Goal: Contribute content: Contribute content

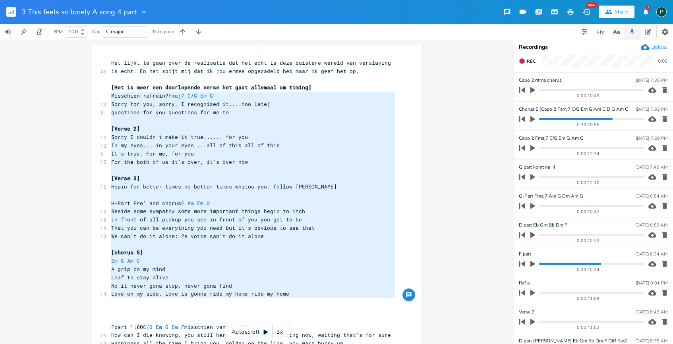
scroll to position [0, 95]
click at [185, 103] on span "Sorry for you, sorry, I recognized it....too late)" at bounding box center [190, 103] width 159 height 7
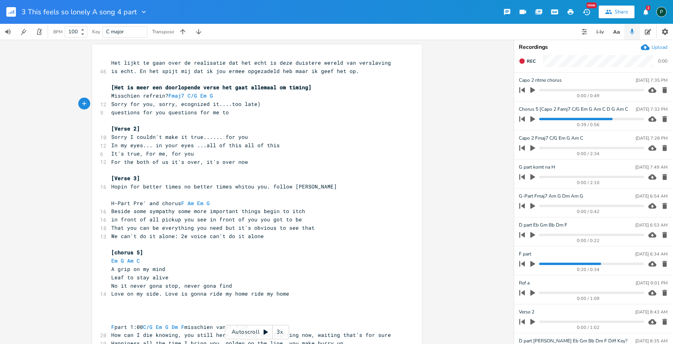
type textarea "R"
click at [165, 128] on pre "[Verse 2]" at bounding box center [253, 129] width 287 height 8
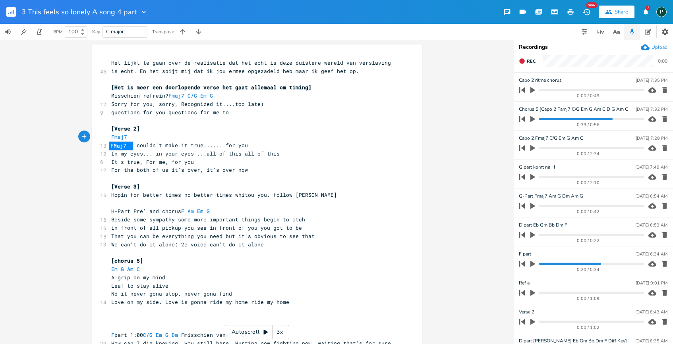
scroll to position [0, 15]
type textarea "Fmaj7"
click at [139, 154] on span "In my eyes... in your eyes ...all of this all of this" at bounding box center [195, 153] width 168 height 7
type textarea "arms"
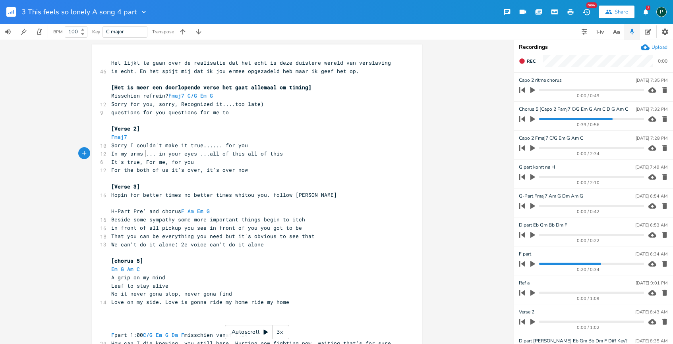
scroll to position [0, 1]
type textarea "Fmaj7"
drag, startPoint x: 183, startPoint y: 94, endPoint x: 168, endPoint y: 94, distance: 14.7
click at [168, 94] on span "Misschien refrein? Fmaj7 C/G Em G" at bounding box center [163, 95] width 105 height 7
click at [184, 96] on span "Misschien refrein? Fmaj7 C/G Em G" at bounding box center [163, 95] width 105 height 7
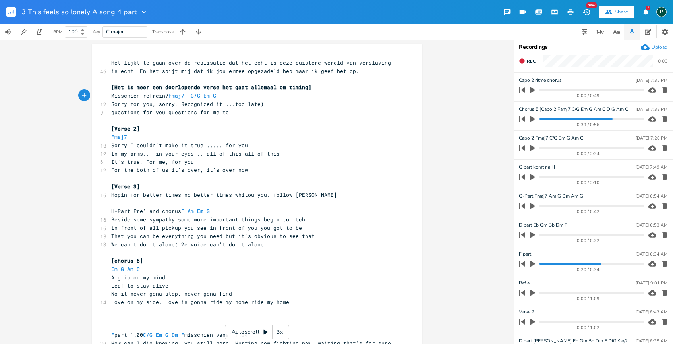
paste textarea
type textarea "C/G"
drag, startPoint x: 215, startPoint y: 94, endPoint x: 205, endPoint y: 94, distance: 10.3
click at [205, 94] on span "Misschien refrein? Fmaj7 Fmaj7 C/G Em G" at bounding box center [173, 95] width 124 height 7
click at [214, 95] on span "Misschien refrein? Fmaj7 Fmaj7 C/G Em G" at bounding box center [173, 95] width 124 height 7
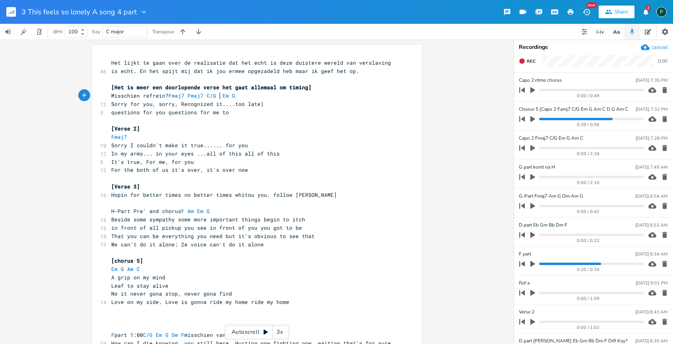
paste textarea
type textarea "Em"
drag, startPoint x: 237, startPoint y: 92, endPoint x: 230, endPoint y: 93, distance: 6.8
click at [230, 93] on span "Misschien refrein? Fmaj7 Fmaj7 C/G C/G Em G" at bounding box center [179, 95] width 137 height 7
click at [241, 96] on span "G" at bounding box center [242, 96] width 3 height 8
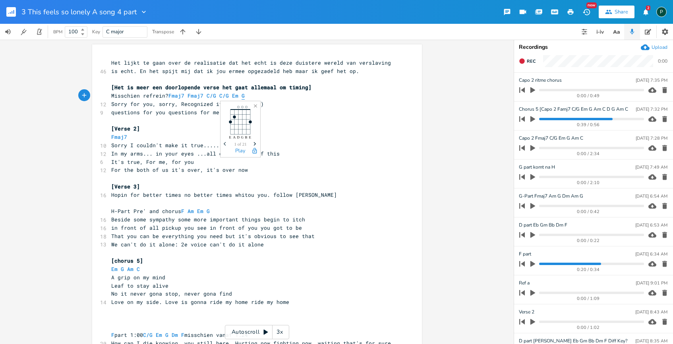
paste textarea
click at [251, 94] on span "Misschien refrein? Fmaj7 Fmaj7 C/G C/G Em Em G" at bounding box center [184, 95] width 146 height 7
type textarea "G"
drag, startPoint x: 257, startPoint y: 97, endPoint x: 249, endPoint y: 97, distance: 8.3
click at [249, 97] on pre "Misschien refrein? Fmaj7 Fmaj7 C/G C/G Em Em G" at bounding box center [253, 96] width 287 height 8
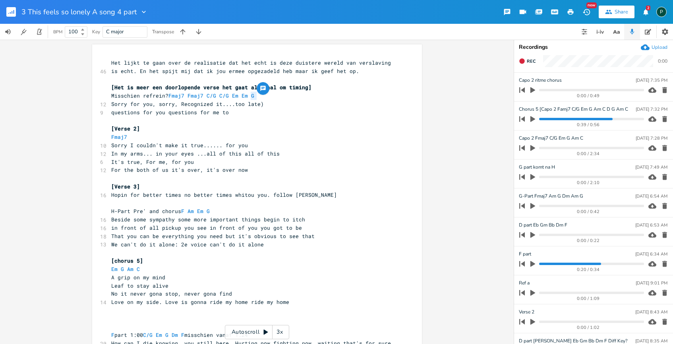
click at [262, 97] on pre "Misschien refrein? Fmaj7 Fmaj7 C/G C/G Em Em G" at bounding box center [253, 96] width 287 height 8
type textarea "Fmaj7 Fmaj7 C/G C/G Em Em G G"
drag, startPoint x: 267, startPoint y: 93, endPoint x: 166, endPoint y: 97, distance: 101.7
click at [166, 97] on pre "Misschien refrein? Fmaj7 Fmaj7 C/G C/G Em Em G G" at bounding box center [253, 96] width 287 height 8
drag, startPoint x: 133, startPoint y: 141, endPoint x: 109, endPoint y: 140, distance: 24.2
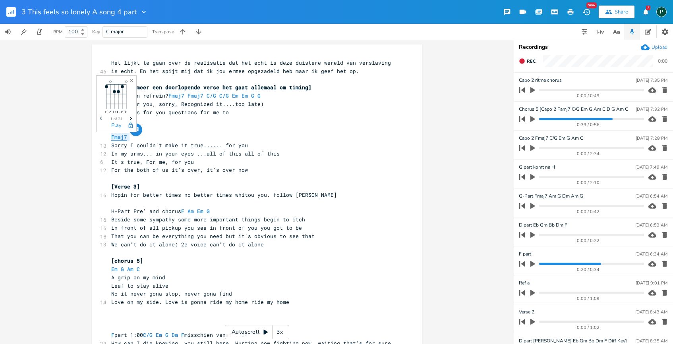
click at [110, 140] on pre "Fmaj7" at bounding box center [253, 137] width 287 height 8
paste textarea
type textarea "Fmaj7"
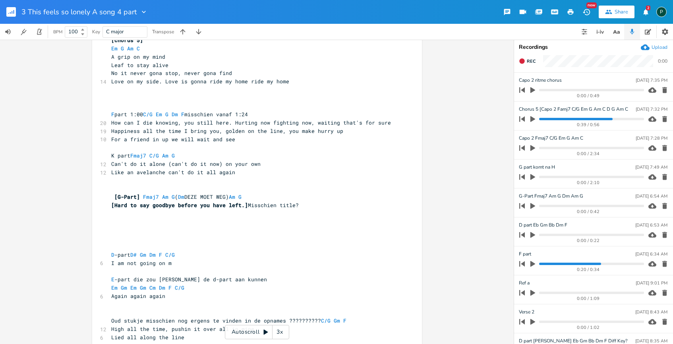
scroll to position [218, 0]
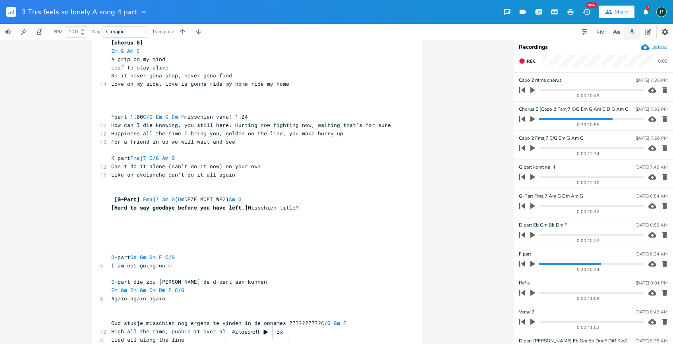
click at [527, 234] on button "button" at bounding box center [532, 235] width 10 height 13
click at [533, 234] on icon "button" at bounding box center [532, 235] width 6 height 6
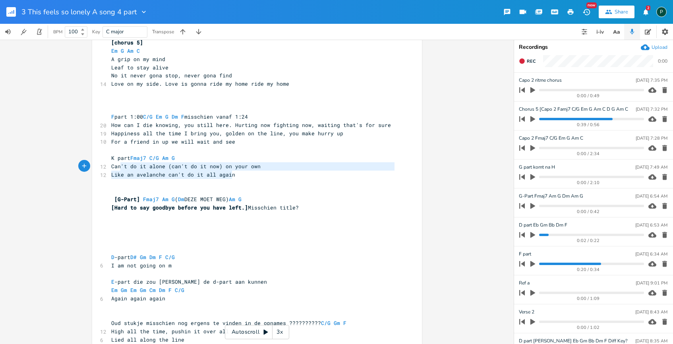
type textarea "an't do it alone (can't do it now) on your own Like an avelanche can't do it al…"
drag, startPoint x: 236, startPoint y: 176, endPoint x: 112, endPoint y: 163, distance: 125.0
click at [112, 163] on div "46 Het lijkt te gaan over de realisatie dat het echt is deze duistere wereld va…" at bounding box center [253, 104] width 287 height 528
click at [206, 176] on span "Like an avelanche can't do it all again" at bounding box center [173, 174] width 124 height 7
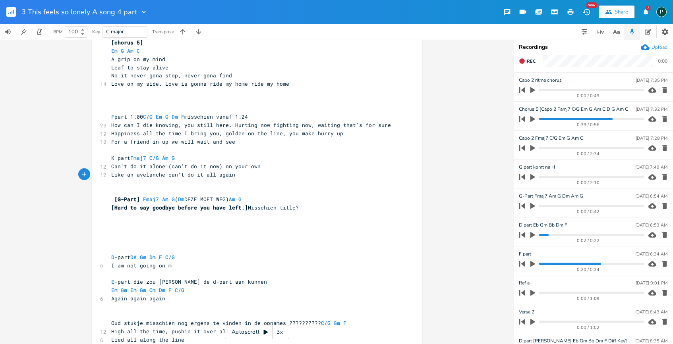
click at [230, 177] on pre "Like an avelanche can't do it all again" at bounding box center [253, 175] width 287 height 8
type textarea "it's all coo"
type textarea "comming down agai"
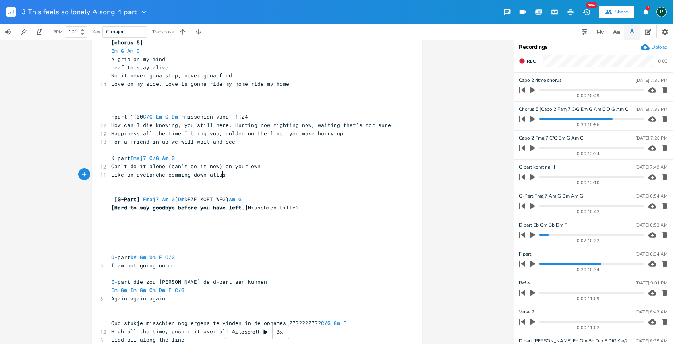
type textarea "atlast"
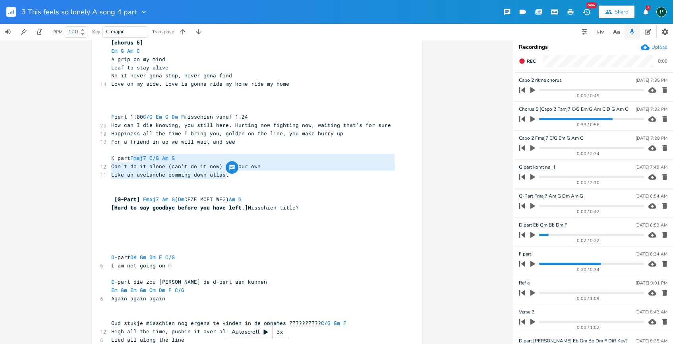
type textarea "Fmaj7 C/G Am G Can't do it alone (can't do it now) on your own Like an avelanch…"
drag, startPoint x: 245, startPoint y: 172, endPoint x: 133, endPoint y: 158, distance: 112.7
click at [133, 158] on div "46 Het lijkt te gaan over de realisatie dat het echt is deze duistere wereld va…" at bounding box center [253, 104] width 287 height 528
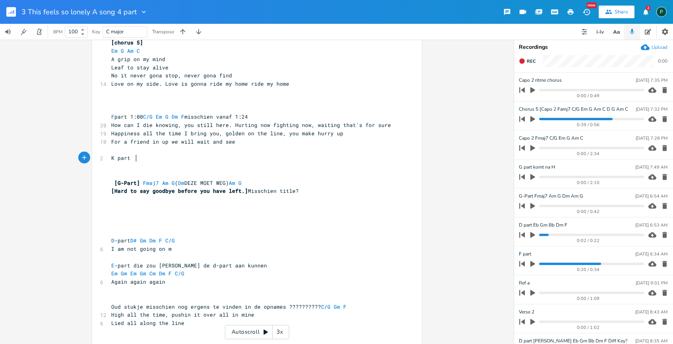
type textarea "K part"
drag, startPoint x: 134, startPoint y: 160, endPoint x: 96, endPoint y: 160, distance: 37.7
click at [96, 160] on div "K part xxxxxxxxxx 46 Het lijkt te gaan over de realisatie dat het echt is deze …" at bounding box center [257, 95] width 330 height 538
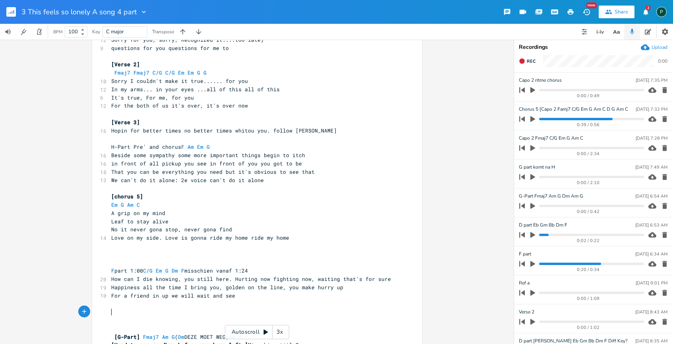
scroll to position [36, 0]
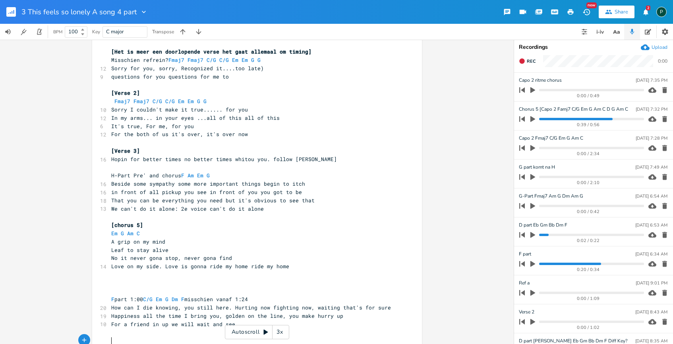
click at [257, 136] on pre "For the both of us it's over, it's over now" at bounding box center [253, 134] width 287 height 8
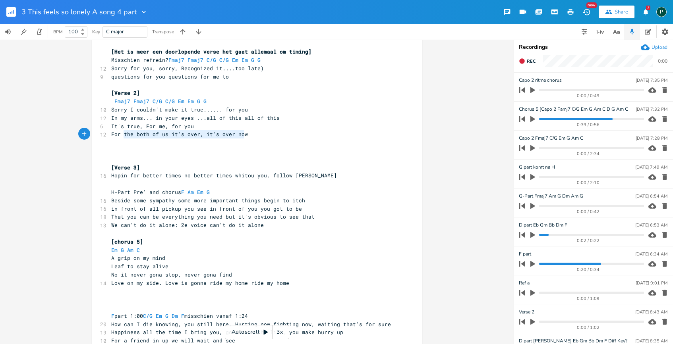
type textarea "For the both of us it's over, it's over now"
drag, startPoint x: 253, startPoint y: 135, endPoint x: 98, endPoint y: 135, distance: 155.2
click at [110, 135] on div "12 For the both of us it's over, it's over now" at bounding box center [253, 134] width 287 height 8
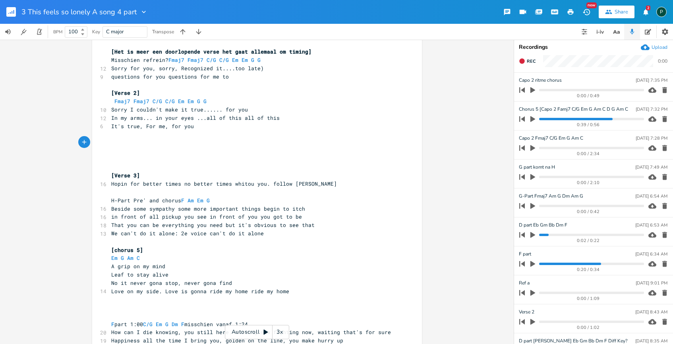
paste textarea
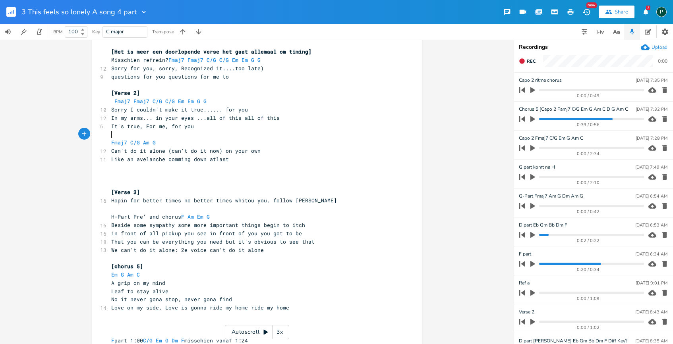
click at [110, 137] on pre "​" at bounding box center [253, 134] width 287 height 8
type textarea "Ch"
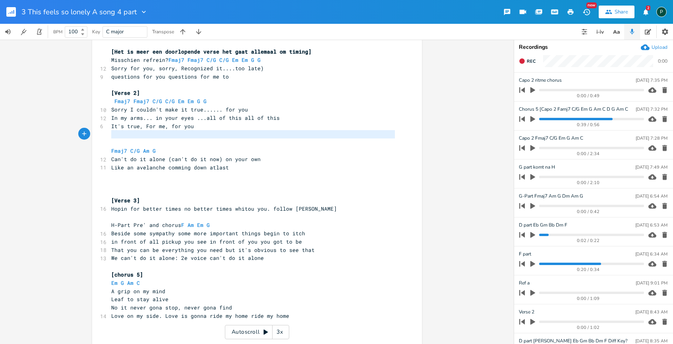
type textarea "C"
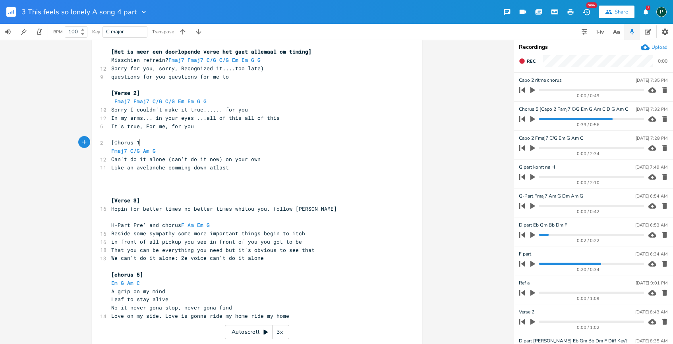
scroll to position [0, 23]
type textarea "[Chorus 1]"
click at [166, 152] on pre "Fmaj7 C/G Am G" at bounding box center [253, 151] width 287 height 8
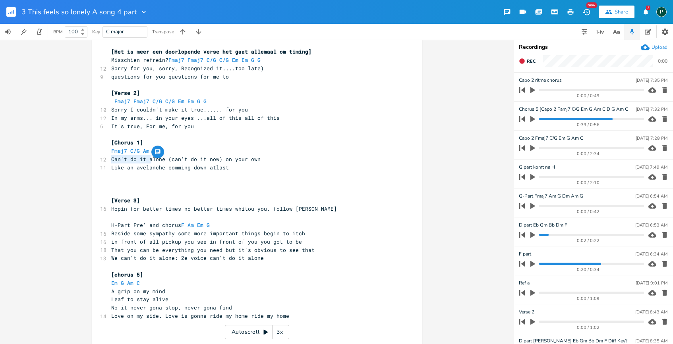
drag, startPoint x: 149, startPoint y: 160, endPoint x: 106, endPoint y: 160, distance: 42.9
click at [106, 160] on div "Can't do it a xxxxxxxxxx 46 Het lijkt te gaan over de realisatie dat het echt i…" at bounding box center [257, 302] width 330 height 587
type textarea "A"
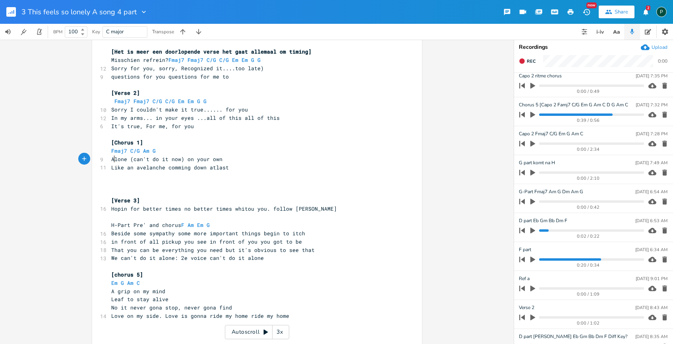
scroll to position [0, 0]
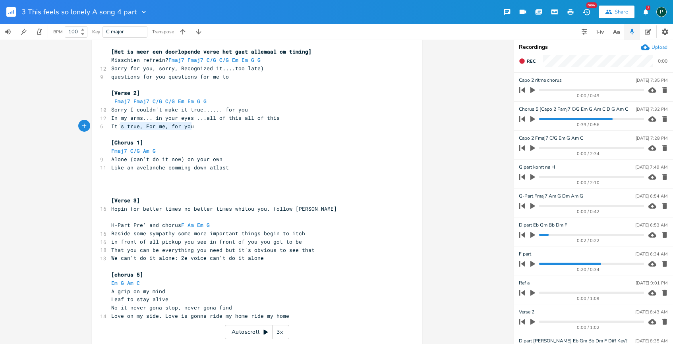
type textarea "It's true, For me, for you"
drag, startPoint x: 192, startPoint y: 129, endPoint x: 105, endPoint y: 127, distance: 86.6
click at [105, 127] on div "It's true, For me, for you xxxxxxxxxx 46 Het lijkt te gaan over de realisatie d…" at bounding box center [257, 302] width 330 height 587
click at [143, 199] on pre "[Verse 3]" at bounding box center [253, 201] width 287 height 8
click at [115, 212] on pre "Hopin for better times no better times whitou you. follow [PERSON_NAME]" at bounding box center [253, 209] width 287 height 8
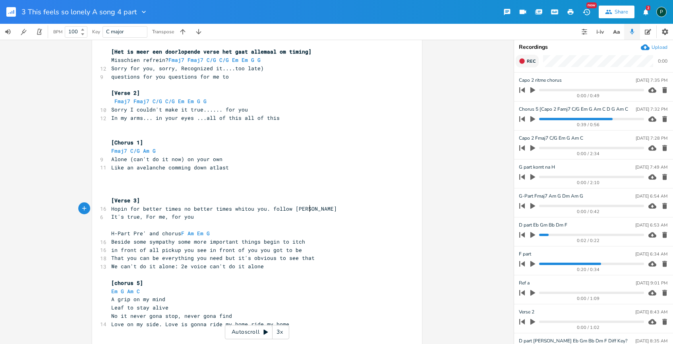
click at [525, 59] on button "Rec" at bounding box center [526, 61] width 23 height 13
click at [525, 59] on button "End" at bounding box center [526, 61] width 23 height 13
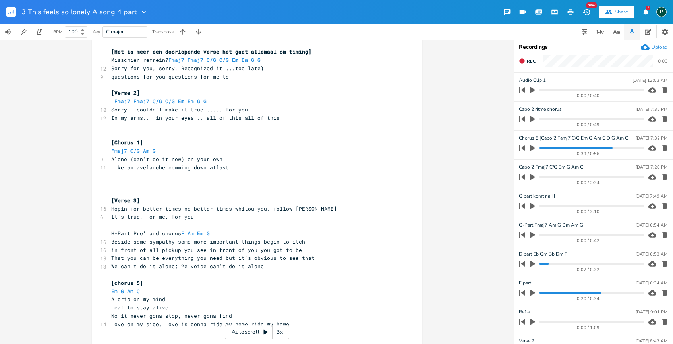
click at [535, 89] on icon "button" at bounding box center [532, 90] width 7 height 7
click at [535, 89] on icon "button" at bounding box center [532, 90] width 6 height 6
click at [662, 89] on icon "button" at bounding box center [664, 90] width 5 height 6
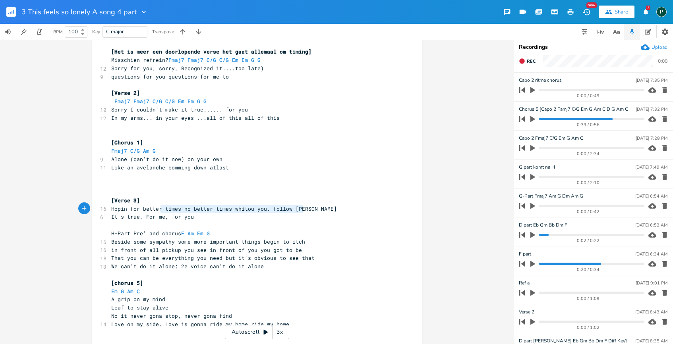
drag, startPoint x: 301, startPoint y: 211, endPoint x: 158, endPoint y: 206, distance: 142.6
click at [158, 206] on span "Hopin for better times no better times whitou you. follow [PERSON_NAME]" at bounding box center [224, 208] width 226 height 7
type textarea ","
type textarea "r"
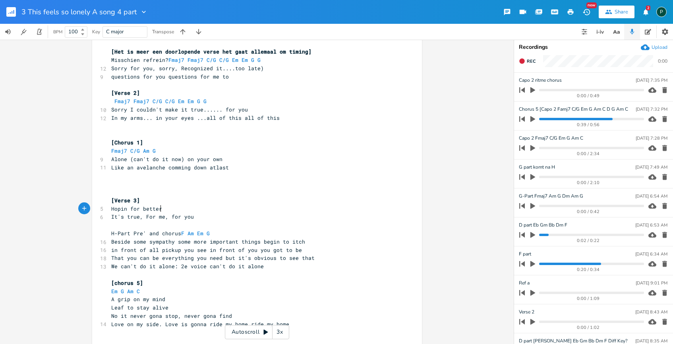
scroll to position [0, 3]
type textarea "the"
type textarea "times"
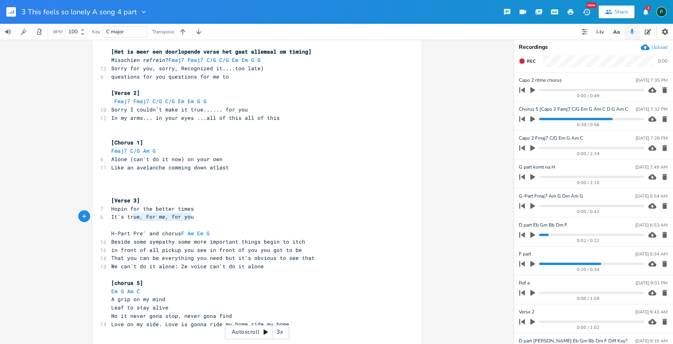
type textarea "It's true, For me, for you"
drag, startPoint x: 194, startPoint y: 220, endPoint x: 105, endPoint y: 218, distance: 88.6
click at [105, 218] on div "It's true, For me, for you xxxxxxxxxx 46 Het lijkt te gaan over de realisatie d…" at bounding box center [257, 306] width 330 height 595
click at [111, 209] on span "Hopin for the better times" at bounding box center [152, 208] width 83 height 7
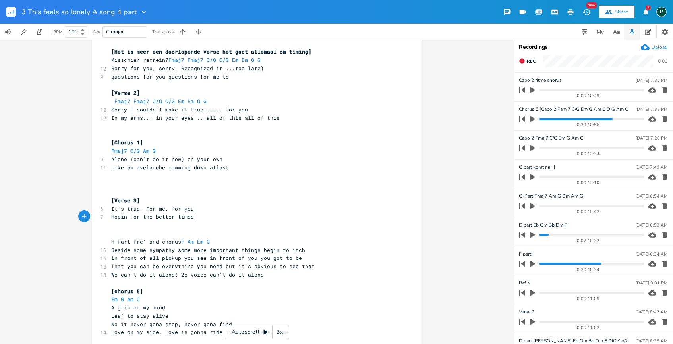
click at [193, 220] on span "Hopin for the better times" at bounding box center [152, 216] width 83 height 7
type textarea "someon"
type textarea "eone has got to cut the line"
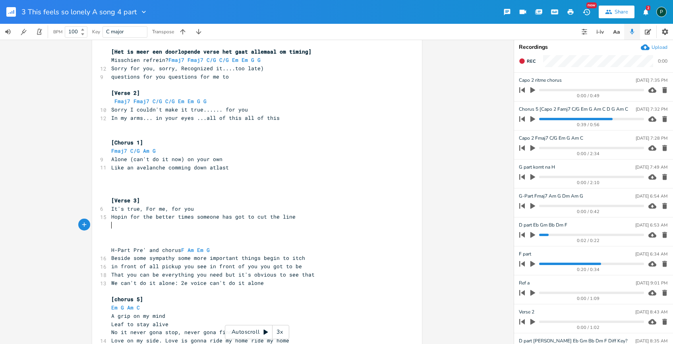
type textarea "R"
type textarea "Someones gonna be really realy alone"
click at [225, 225] on pre "Someones gonna be really realy alone" at bounding box center [253, 225] width 287 height 8
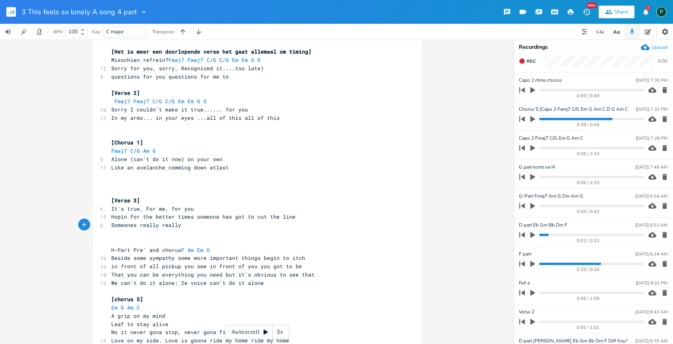
scroll to position [0, 15]
type textarea "really Really"
click at [153, 219] on span "Hopin for the better times someone has got to cut the line" at bounding box center [203, 216] width 184 height 7
click at [179, 219] on span "Hopin for better times someone has got to cut the line" at bounding box center [197, 216] width 172 height 7
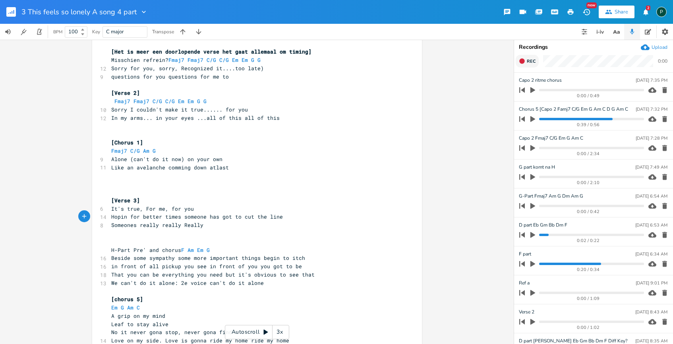
click at [528, 60] on span "Rec" at bounding box center [530, 61] width 9 height 6
click at [528, 60] on span "End" at bounding box center [530, 61] width 9 height 6
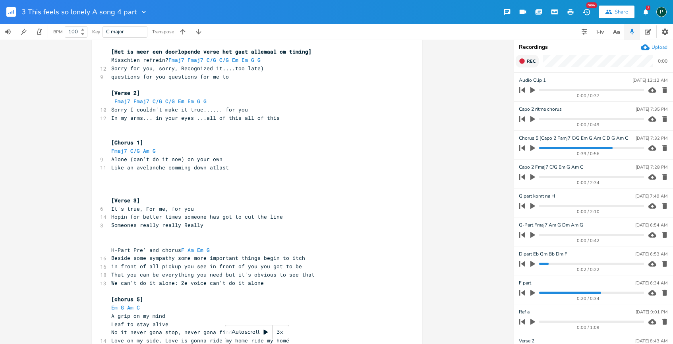
click at [528, 62] on span "Rec" at bounding box center [530, 61] width 9 height 6
click at [528, 62] on span "End" at bounding box center [530, 61] width 9 height 6
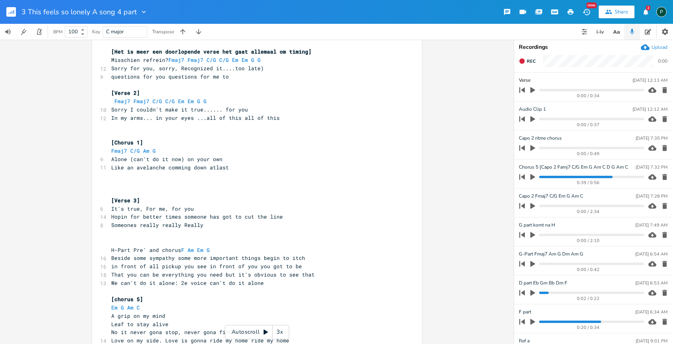
type input "Verse 3"
click at [662, 117] on icon "button" at bounding box center [664, 119] width 5 height 6
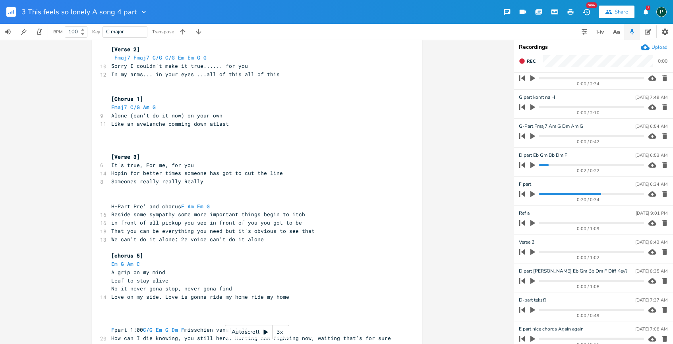
scroll to position [28, 0]
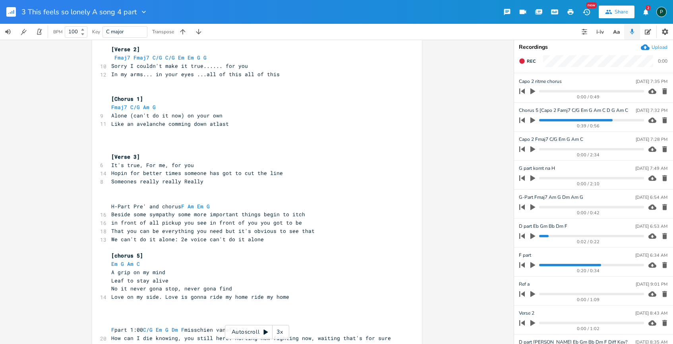
click at [532, 88] on icon "button" at bounding box center [532, 91] width 7 height 7
click at [540, 93] on div "0:20 / 0:49" at bounding box center [579, 91] width 127 height 13
click at [540, 91] on progress at bounding box center [591, 91] width 104 height 2
click at [533, 91] on icon "button" at bounding box center [532, 91] width 5 height 5
click at [532, 118] on icon "button" at bounding box center [532, 120] width 7 height 7
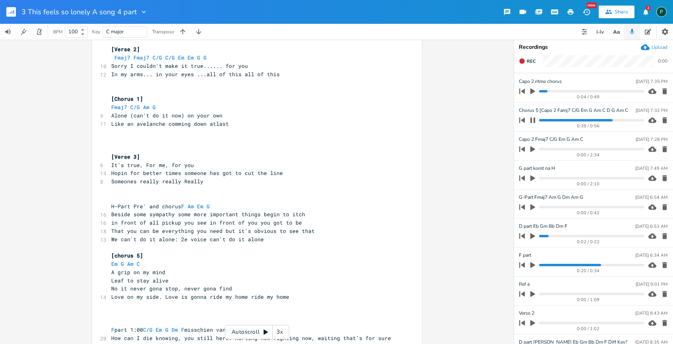
click at [542, 121] on progress at bounding box center [591, 120] width 104 height 2
click at [533, 120] on icon "button" at bounding box center [532, 120] width 5 height 5
click at [533, 120] on icon "button" at bounding box center [532, 121] width 5 height 6
click at [542, 118] on div "0:11 / 0:56" at bounding box center [579, 120] width 127 height 13
click at [540, 119] on progress at bounding box center [591, 120] width 104 height 2
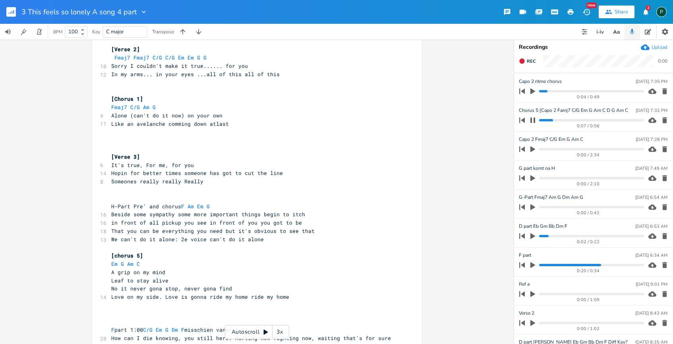
click at [532, 119] on icon "button" at bounding box center [532, 120] width 6 height 6
drag, startPoint x: 532, startPoint y: 119, endPoint x: 595, endPoint y: 307, distance: 198.8
click at [595, 307] on ul "Verse [DATE] 12:13 AM 0:00 / 0:34 Capo 2 ritme chorus [DATE] 7:35 PM 0:04 / 0:4…" at bounding box center [593, 208] width 159 height 271
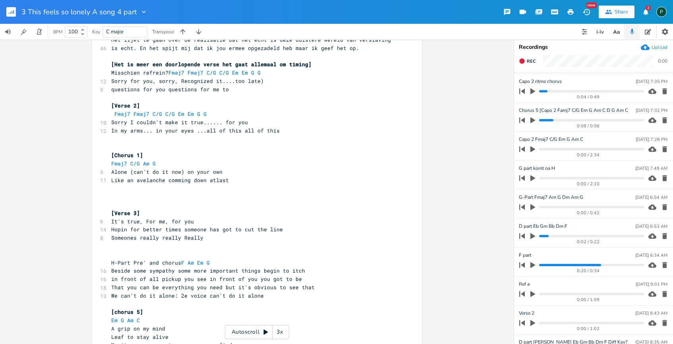
scroll to position [0, 0]
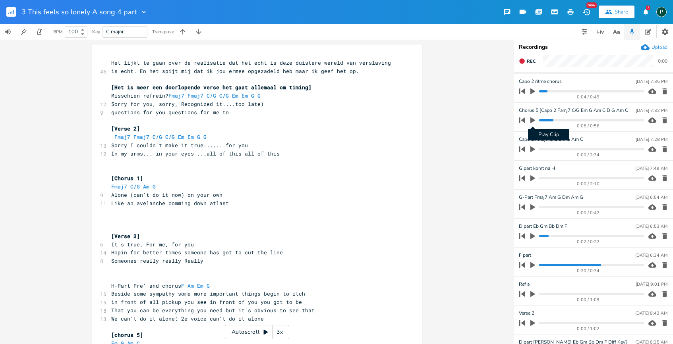
click at [533, 118] on icon "button" at bounding box center [532, 120] width 7 height 7
click at [541, 120] on progress at bounding box center [591, 120] width 104 height 2
click at [534, 121] on icon "button" at bounding box center [532, 120] width 5 height 5
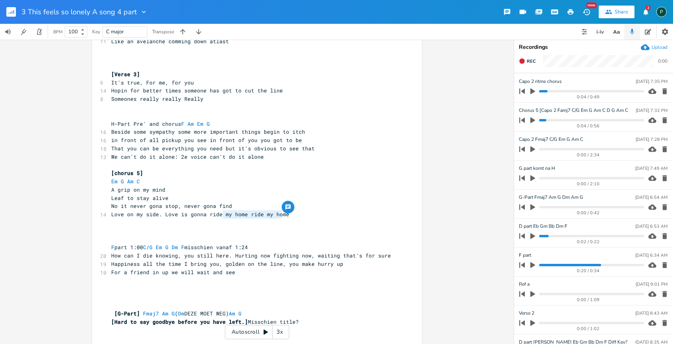
type textarea "my home ride my home"
drag, startPoint x: 219, startPoint y: 214, endPoint x: 283, endPoint y: 216, distance: 64.0
click at [283, 216] on span "Love on my side. Love is gonna ride my home ride my home" at bounding box center [200, 214] width 178 height 7
type textarea "No it never gona stop, never gona find"
drag, startPoint x: 235, startPoint y: 206, endPoint x: 110, endPoint y: 208, distance: 125.5
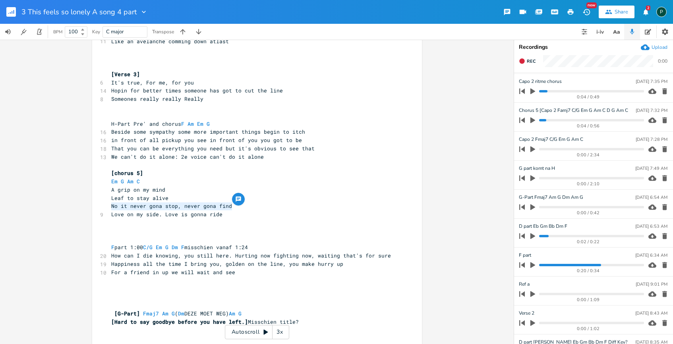
click at [110, 208] on pre "No it never gona stop, never gona find" at bounding box center [253, 206] width 287 height 8
click at [118, 223] on pre "​" at bounding box center [253, 223] width 287 height 8
click at [357, 147] on pre "That you can be everything you need but it's obvious to see that" at bounding box center [253, 149] width 287 height 8
click at [524, 60] on icon "button" at bounding box center [522, 61] width 6 height 6
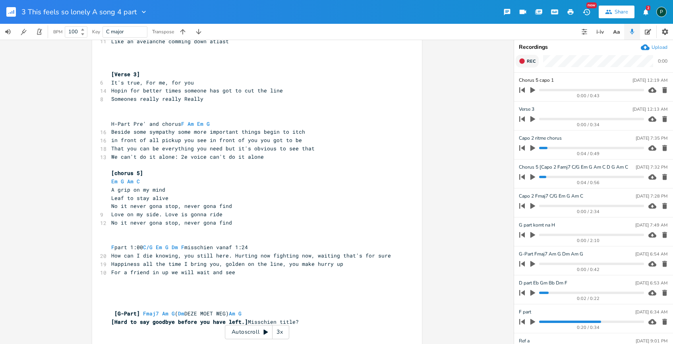
type input "Chorus 5 capo 1"
click at [472, 90] on div "xxxxxxxxxx 46 Het lijkt te gaan over de realisatie dat het echt is deze duister…" at bounding box center [256, 192] width 513 height 305
click at [183, 208] on span "No it never gona stop, never gona find" at bounding box center [171, 205] width 121 height 7
type textarea "for"
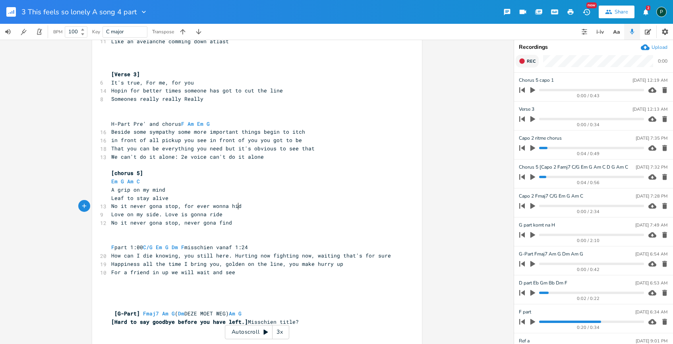
type textarea "wonna hide"
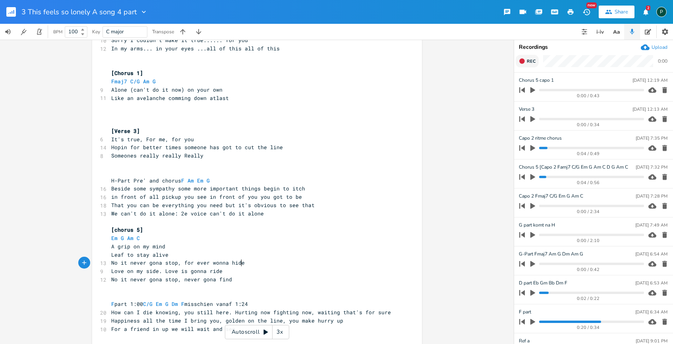
scroll to position [102, 0]
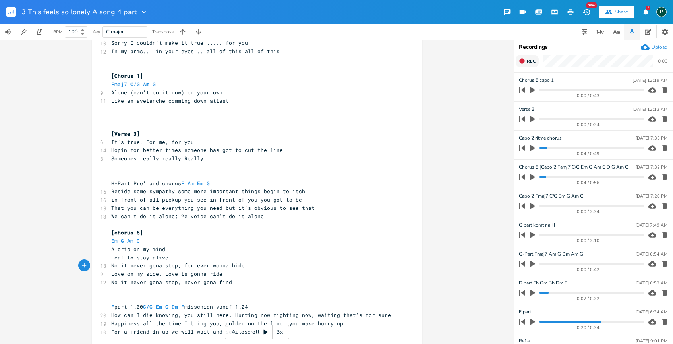
click at [136, 234] on span "[chorus 5]" at bounding box center [127, 232] width 32 height 7
type textarea "Bridge 1"
click at [526, 59] on span "Rec" at bounding box center [530, 61] width 9 height 6
click at [526, 59] on span "End" at bounding box center [530, 61] width 9 height 6
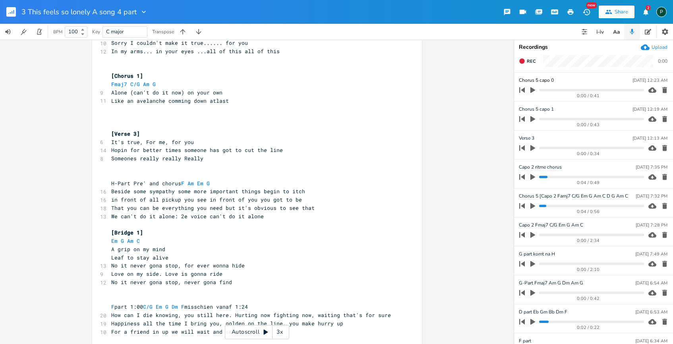
type input "Chorus 5 capo 0"
click at [459, 113] on div "Bridge 1 xxxxxxxxxx 46 Het lijkt te gaan over de realisatie dat het echt is dez…" at bounding box center [256, 192] width 513 height 305
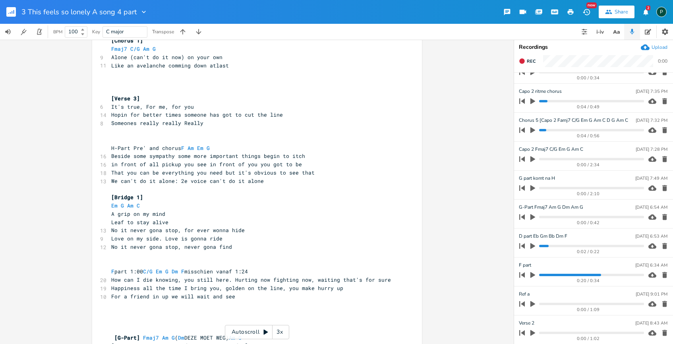
scroll to position [114, 0]
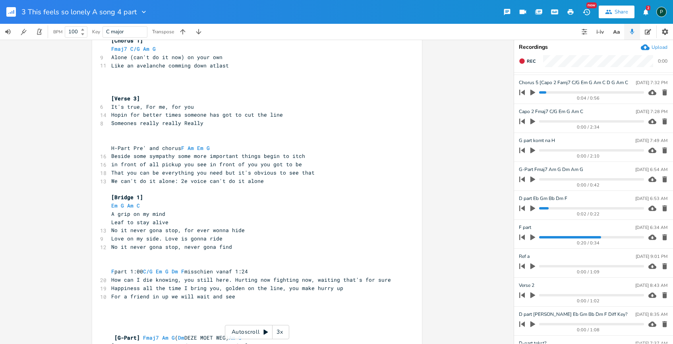
click at [532, 93] on icon "button" at bounding box center [532, 93] width 5 height 6
click at [532, 92] on icon "button" at bounding box center [532, 92] width 6 height 6
click at [189, 231] on span "No it never gona stop, for ever wonna hide" at bounding box center [177, 230] width 133 height 7
click at [529, 91] on icon "button" at bounding box center [532, 92] width 7 height 7
click at [554, 93] on progress at bounding box center [591, 92] width 104 height 2
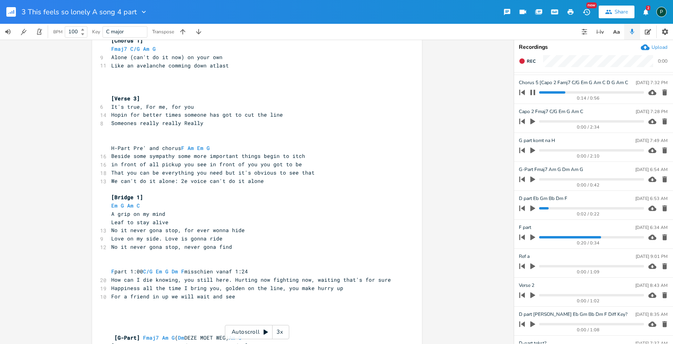
click at [535, 93] on icon "button" at bounding box center [532, 92] width 6 height 6
click at [124, 238] on span "Love on my side. Love is gonna ride" at bounding box center [166, 238] width 111 height 7
click at [530, 236] on icon "button" at bounding box center [532, 237] width 7 height 7
click at [538, 237] on div "0:20 / 0:34" at bounding box center [579, 237] width 127 height 13
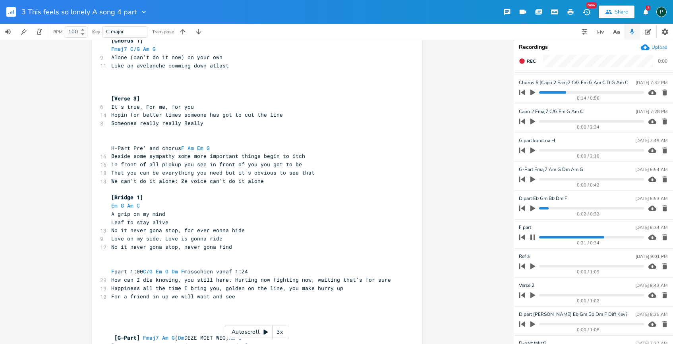
click at [540, 237] on progress at bounding box center [591, 237] width 104 height 2
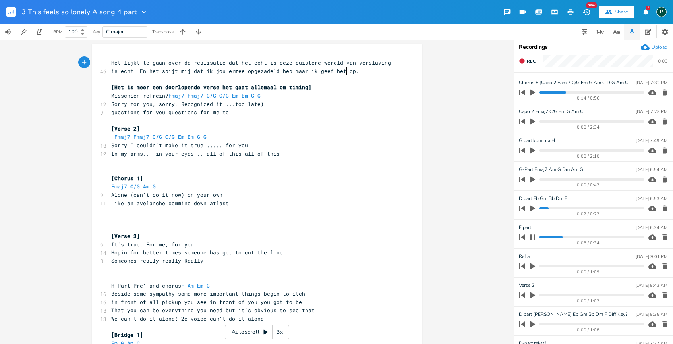
click at [359, 71] on span at bounding box center [365, 71] width 13 height 8
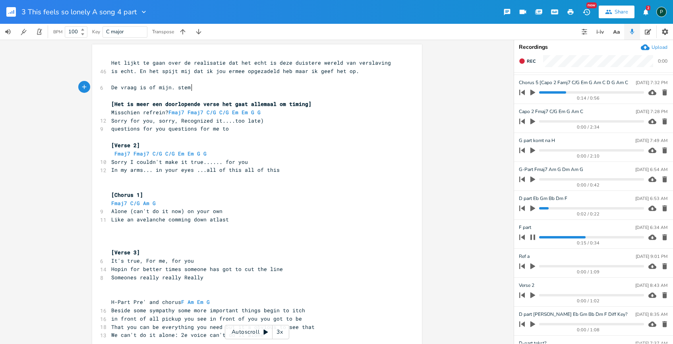
scroll to position [0, 59]
type textarea "De vraag is of mijn. stem beer"
type textarea "ter werkt op capo 1,2 of 0"
click at [551, 237] on progress at bounding box center [591, 237] width 104 height 2
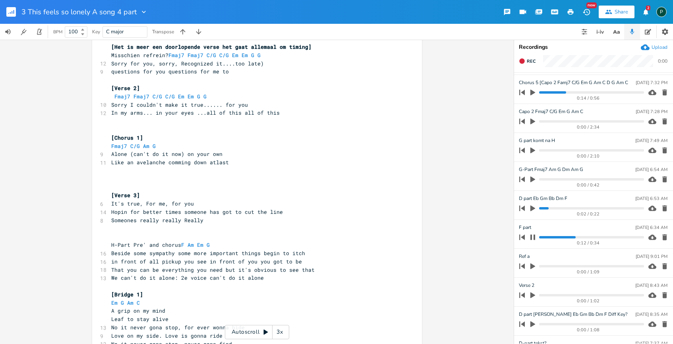
scroll to position [122, 0]
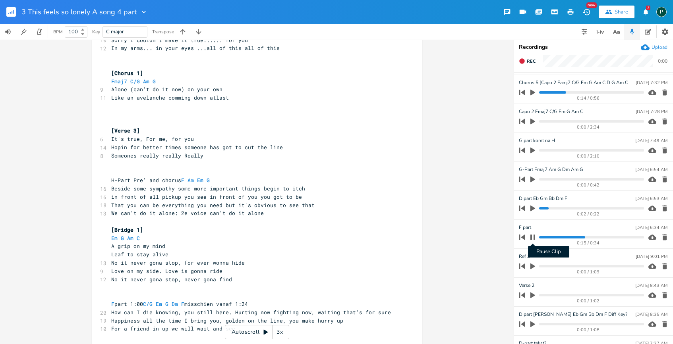
click at [534, 237] on icon "button" at bounding box center [532, 237] width 5 height 5
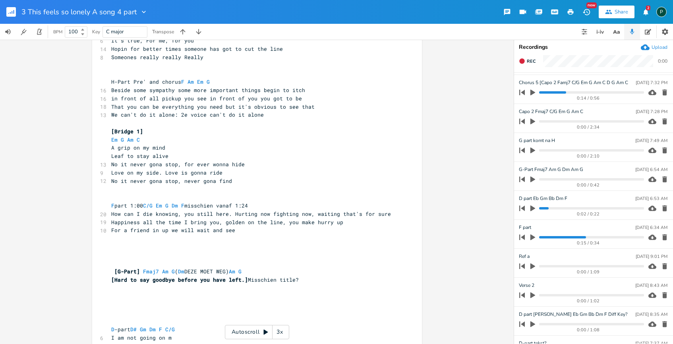
scroll to position [223, 0]
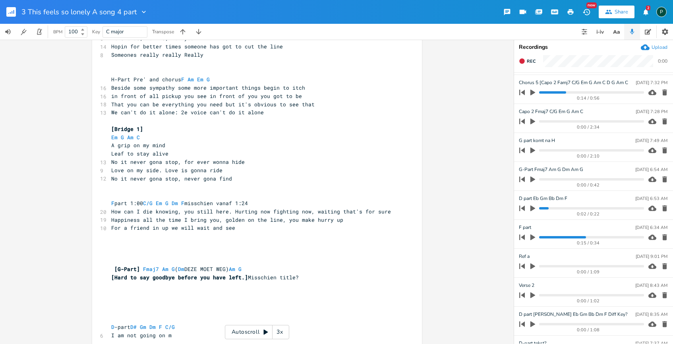
click at [542, 238] on progress at bounding box center [591, 237] width 104 height 2
click at [531, 237] on icon "button" at bounding box center [532, 238] width 5 height 6
click at [541, 237] on progress at bounding box center [591, 237] width 104 height 2
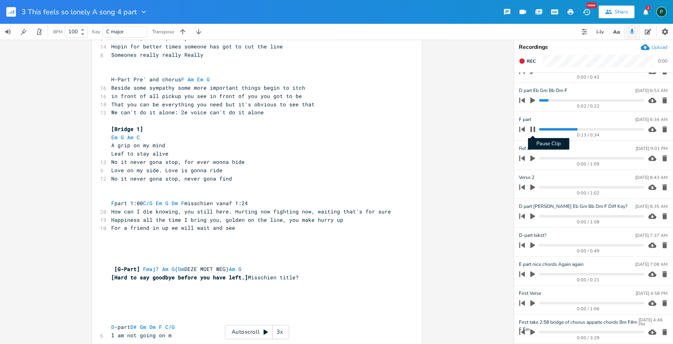
click at [533, 129] on icon "button" at bounding box center [532, 129] width 6 height 6
click at [533, 129] on icon "button" at bounding box center [532, 130] width 5 height 6
click at [541, 129] on progress at bounding box center [591, 129] width 104 height 2
click at [531, 128] on icon "button" at bounding box center [532, 129] width 5 height 5
click at [527, 56] on button "Rec" at bounding box center [526, 61] width 23 height 13
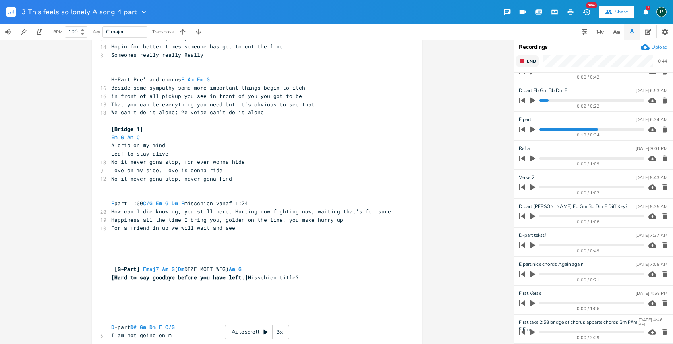
click at [527, 56] on button "End" at bounding box center [526, 61] width 23 height 13
click at [265, 214] on span "How can I die knowing, you still here. Hurting now fighting now, waiting that's…" at bounding box center [251, 211] width 280 height 7
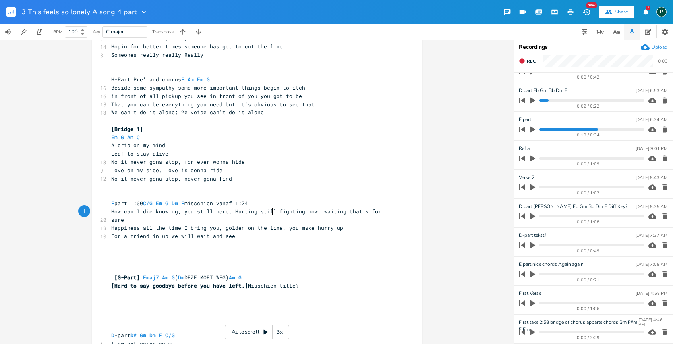
scroll to position [0, 8]
type textarea "still the"
click at [323, 214] on span "How can I die knowing, you still here. Hurting still the fighting now, waiting …" at bounding box center [254, 215] width 286 height 15
type textarea "is om"
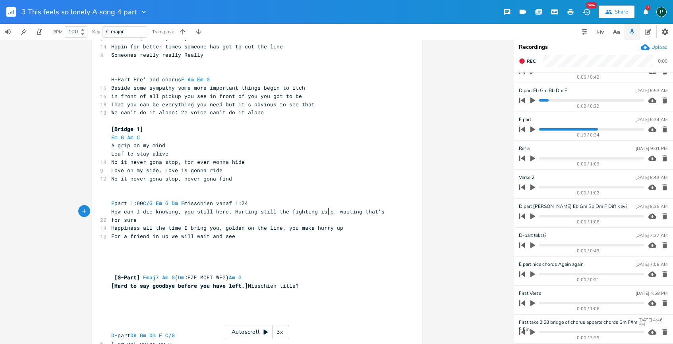
type textarea "n"
click at [275, 202] on pre "F part 1:00 C/G Em G Dm F misschien vanaf 1:24" at bounding box center [253, 203] width 287 height 8
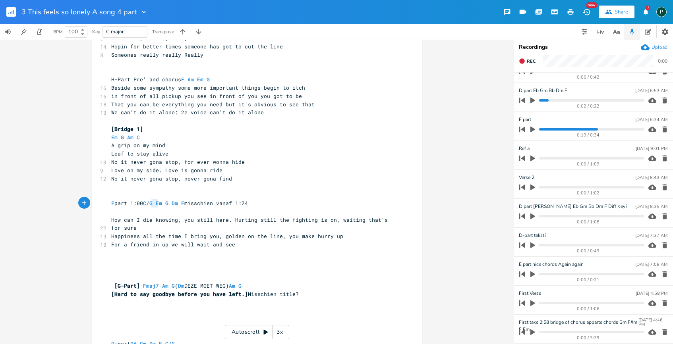
type textarea "C/G"
drag, startPoint x: 156, startPoint y: 204, endPoint x: 147, endPoint y: 204, distance: 9.9
click at [147, 204] on span "F part 1:00 C/G Em G Dm F misschien vanaf 1:24" at bounding box center [179, 203] width 137 height 7
click at [147, 214] on pre "​" at bounding box center [253, 212] width 287 height 8
click at [140, 214] on pre "​" at bounding box center [253, 212] width 287 height 8
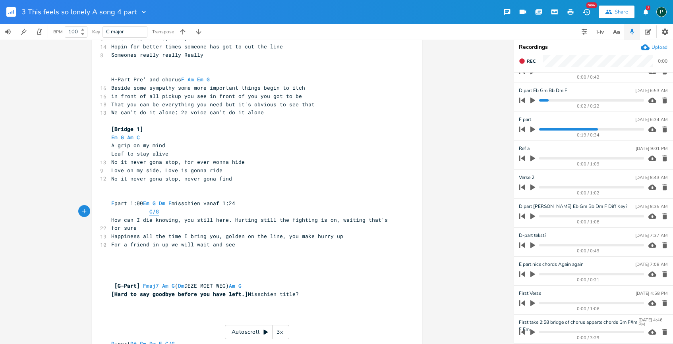
click at [149, 210] on span "C/G" at bounding box center [154, 212] width 10 height 8
click at [175, 216] on pre "How can I die knowing, you still here. Hurting still the fighting is on, waitin…" at bounding box center [253, 224] width 287 height 17
type textarea "m"
drag, startPoint x: 156, startPoint y: 202, endPoint x: 150, endPoint y: 202, distance: 5.2
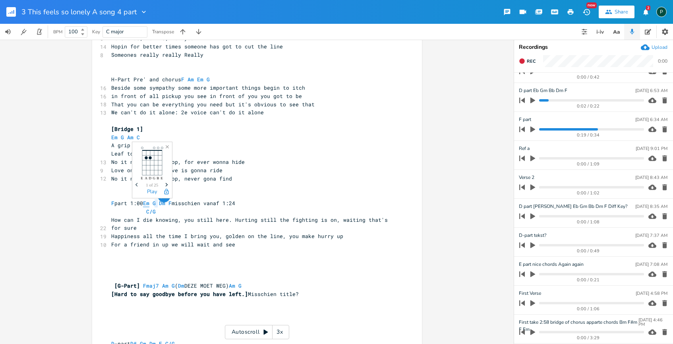
click at [150, 202] on span "F part 1:00 Em G Dm F misschien vanaf 1:24" at bounding box center [173, 203] width 124 height 7
click at [187, 215] on pre "C/G" at bounding box center [253, 212] width 287 height 8
click at [152, 222] on span "How can I die knowing, you still here. Hurting still the fighting is on, waitin…" at bounding box center [251, 223] width 280 height 15
type textarea "..."
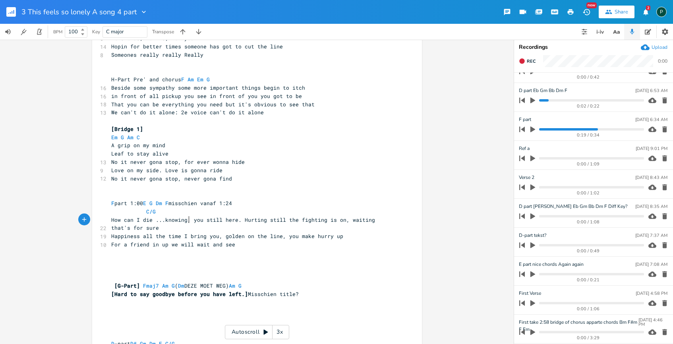
click at [185, 221] on span "How can I die ...knowing, you still here. Hurting still the fighting is on, wai…" at bounding box center [244, 223] width 267 height 15
click at [112, 228] on span "you still here. Hurting still the fighting is on, waiting that's for sure" at bounding box center [227, 227] width 232 height 7
type textarea "Y"
click at [154, 229] on span "You still here. Hurting still the fighting is on, waiting that's for sure" at bounding box center [227, 227] width 232 height 7
type textarea "...."
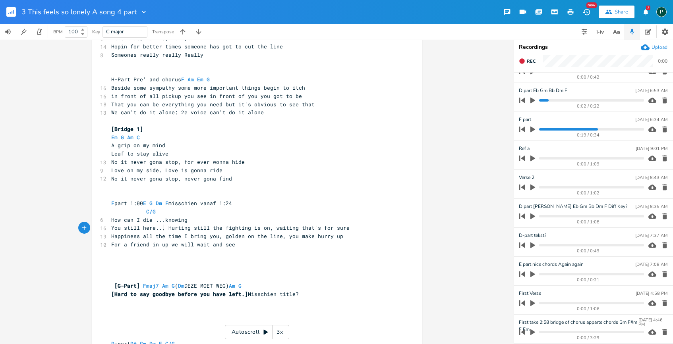
scroll to position [0, 4]
click at [191, 221] on pre "How can I die ...knowing" at bounding box center [253, 220] width 287 height 8
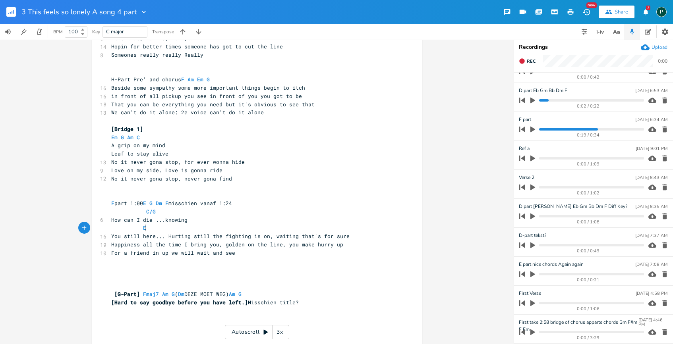
type textarea "Em"
click at [258, 222] on pre "How can I die ...knowing" at bounding box center [253, 220] width 287 height 8
click at [191, 235] on span "You still here... Hurting still the fighting is on, waiting that's for sure" at bounding box center [230, 236] width 238 height 7
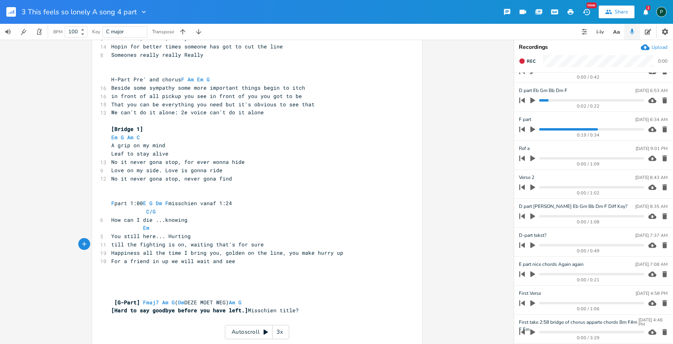
type textarea "T"
type textarea "s"
type textarea "S"
type textarea "T"
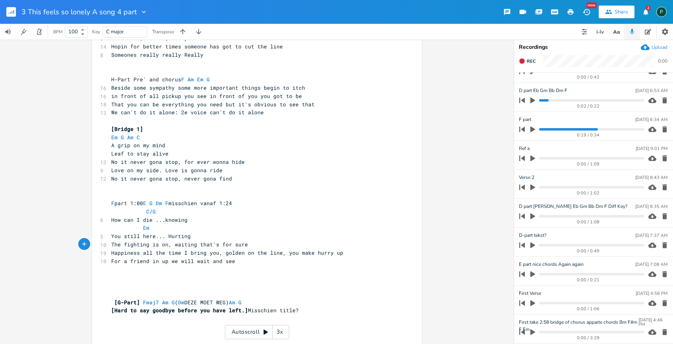
click at [121, 245] on span "The fighting is on, waiting that's for sure" at bounding box center [179, 244] width 137 height 7
type textarea "same"
click at [163, 246] on span "The same fighting is on, waiting that's for sure" at bounding box center [187, 244] width 152 height 7
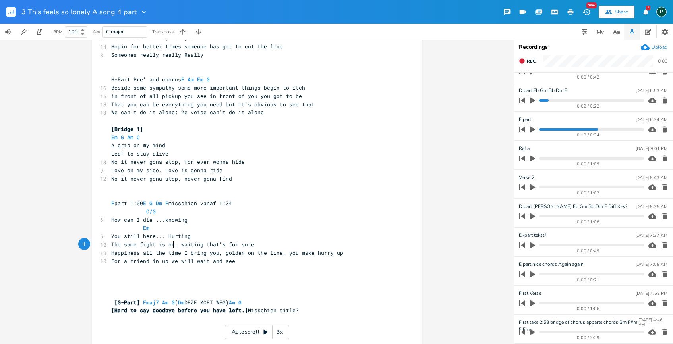
click at [170, 247] on span "The same fight is on, waiting that's for sure" at bounding box center [182, 244] width 143 height 7
type textarea "going"
click at [152, 244] on span "The same fight going, waiting that's for sure" at bounding box center [182, 244] width 143 height 7
type textarea "...."
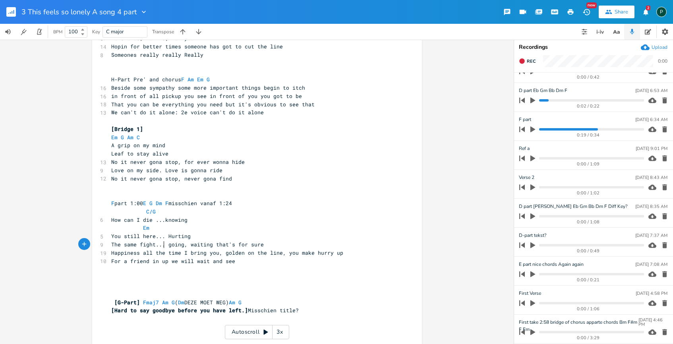
scroll to position [0, 4]
click at [190, 235] on pre "You still here... Hurting" at bounding box center [253, 236] width 287 height 8
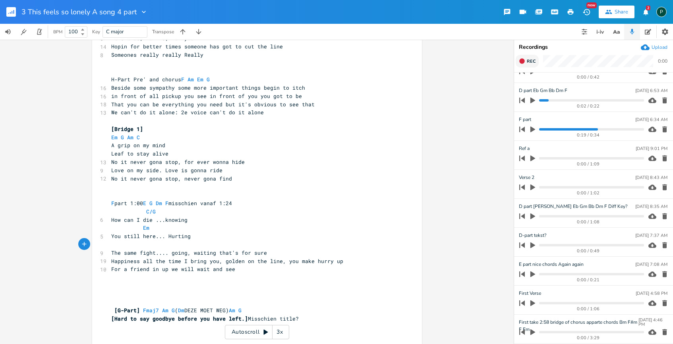
click at [526, 61] on button "Rec" at bounding box center [526, 61] width 23 height 13
click at [526, 60] on button "End" at bounding box center [526, 61] width 23 height 13
type textarea "...knowing Em You still here... Hurting"
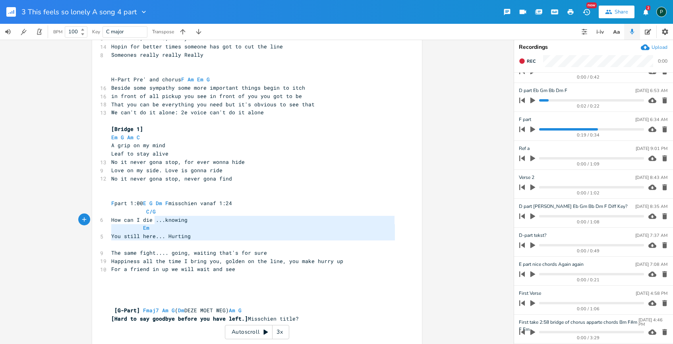
drag, startPoint x: 230, startPoint y: 245, endPoint x: 151, endPoint y: 220, distance: 82.6
click at [151, 220] on div "46 Het lijkt te gaan over de realisatie dat het echt is deze duistere wereld va…" at bounding box center [253, 158] width 287 height 644
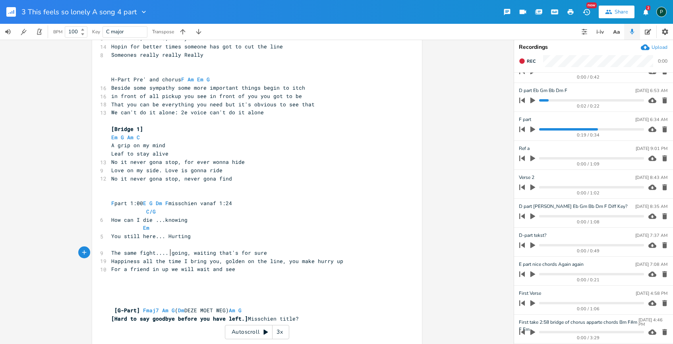
click at [167, 253] on span "The same fight.... going, waiting that's for sure" at bounding box center [189, 252] width 156 height 7
type textarea "still"
click at [208, 254] on span "The same fight.... still going, waiting that's for sure" at bounding box center [198, 252] width 175 height 7
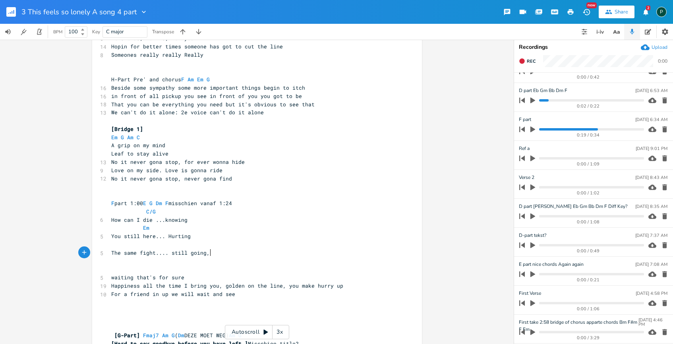
click at [228, 253] on pre "The same fight.... still going," at bounding box center [253, 253] width 287 height 8
type textarea "on and on and ooooooon"
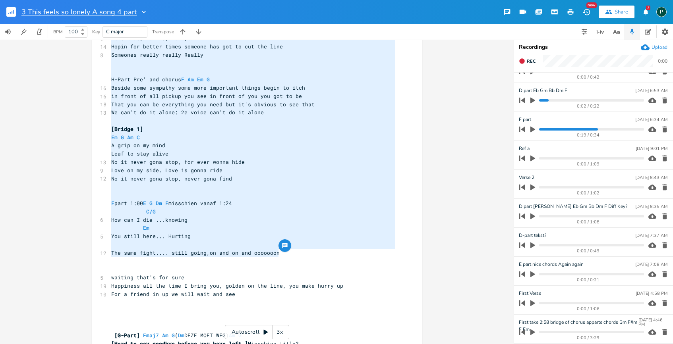
drag, startPoint x: 278, startPoint y: 253, endPoint x: 118, endPoint y: 14, distance: 288.0
type textarea "[Verse 3] It's true, For me, for you Hopin for better times someone has got to …"
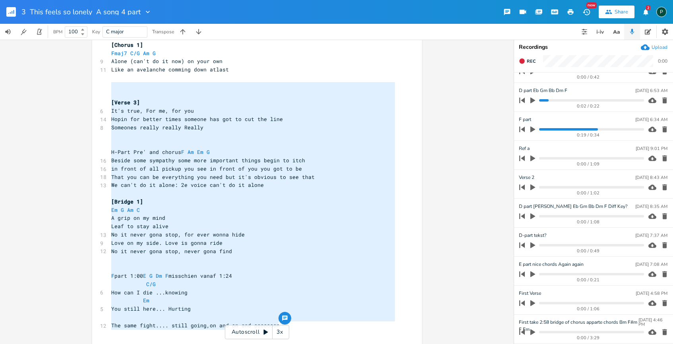
scroll to position [155, 0]
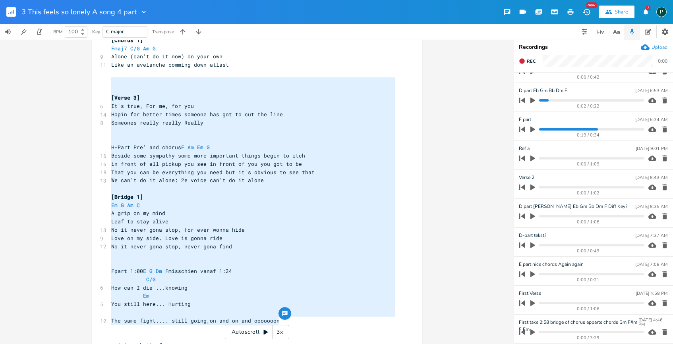
click at [290, 193] on pre "[Bridge 1]" at bounding box center [253, 197] width 287 height 8
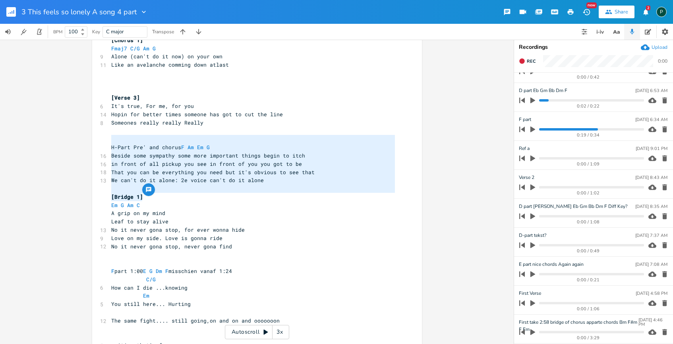
type textarea "art Pre' and chorus F Am Em G Beside some sympathy some more important things b…"
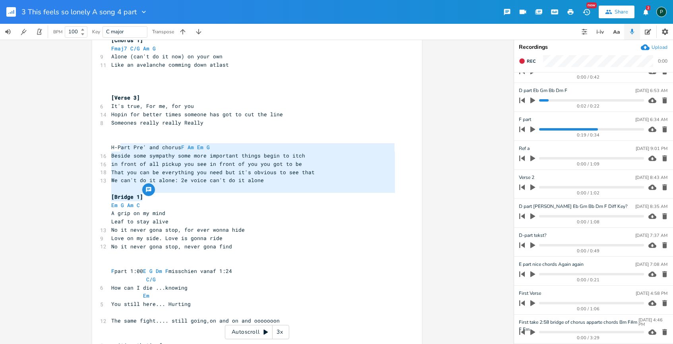
drag, startPoint x: 289, startPoint y: 193, endPoint x: 117, endPoint y: 151, distance: 177.0
click at [117, 151] on div "46 Het lijkt te gaan over de realisatie dat het echt is deze duistere wereld va…" at bounding box center [253, 238] width 287 height 669
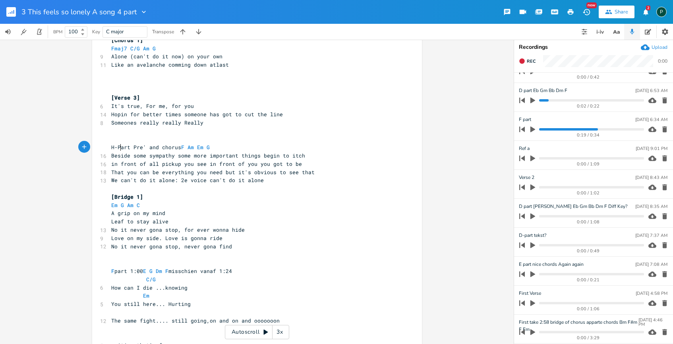
click at [117, 151] on pre "H-Part Pre' and chorus F Am Em G" at bounding box center [253, 147] width 287 height 8
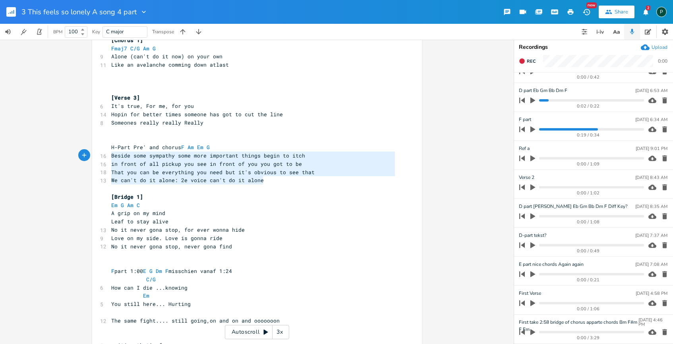
type textarea "H-Part Pre' and chorus F Am Em G Beside some sympathy some more important thing…"
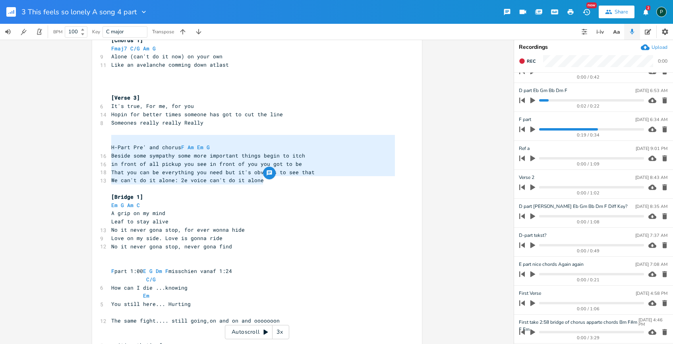
drag, startPoint x: 270, startPoint y: 179, endPoint x: 93, endPoint y: 143, distance: 181.4
click at [93, 143] on div "H-Part Pre' and chorus F Am Em G Beside some sympathy some more important thing…" at bounding box center [257, 237] width 330 height 694
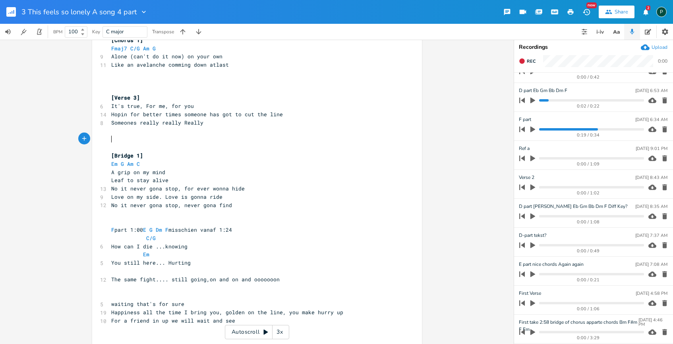
scroll to position [358, 0]
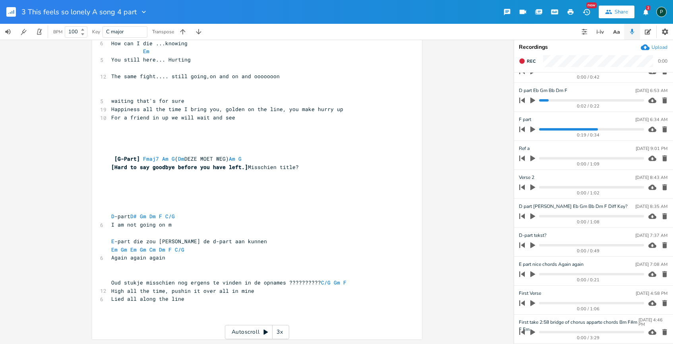
click at [117, 193] on pre "​" at bounding box center [253, 192] width 287 height 8
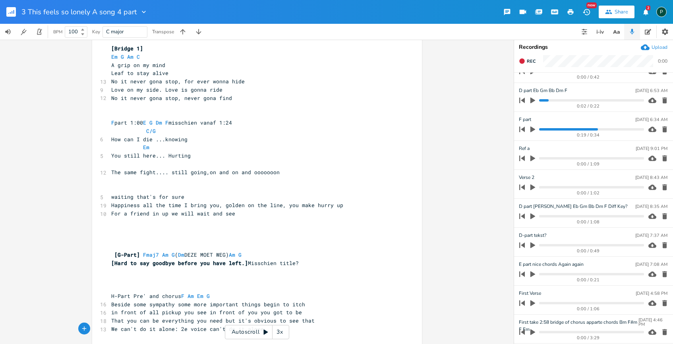
scroll to position [213, 0]
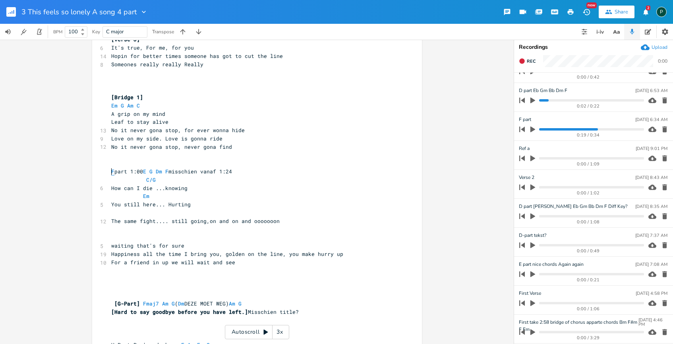
click at [111, 170] on span "F" at bounding box center [112, 172] width 3 height 8
click at [142, 171] on span "F part 1:00 E G Dm F misschien vanaf 1:24" at bounding box center [171, 171] width 121 height 7
type textarea "]"
type textarea "["
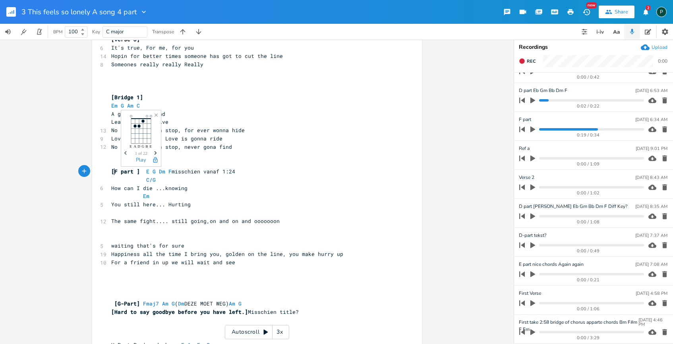
click at [239, 172] on pre "[F part ] E G Dm F misschien vanaf 1:24" at bounding box center [253, 172] width 287 height 8
click at [120, 215] on pre "​" at bounding box center [253, 213] width 287 height 8
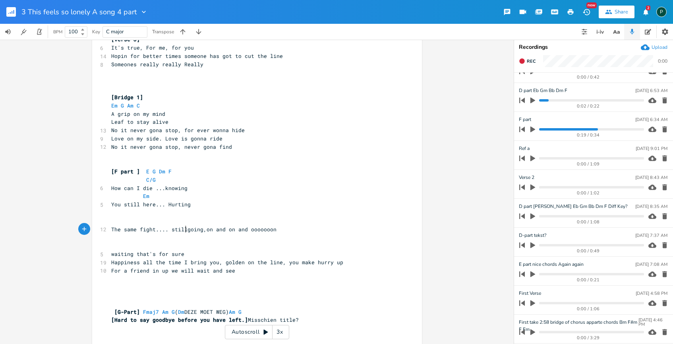
type textarea "still"
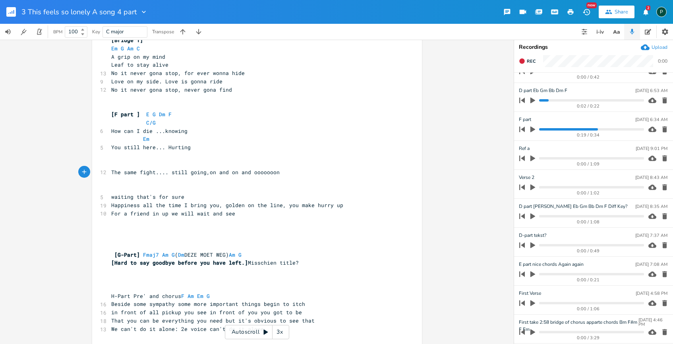
scroll to position [270, 0]
click at [114, 167] on pre "​" at bounding box center [253, 164] width 287 height 8
type textarea "F,m"
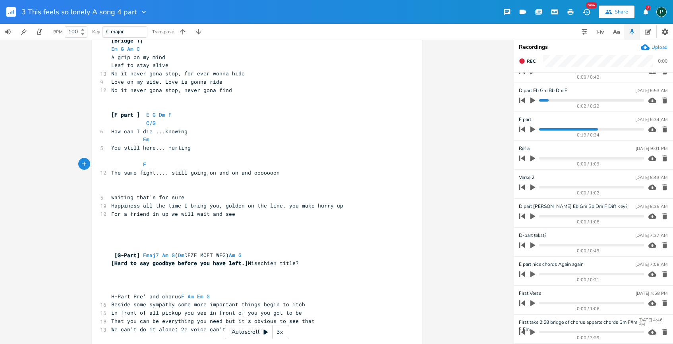
type textarea "m"
type textarea "G."
type textarea "G7"
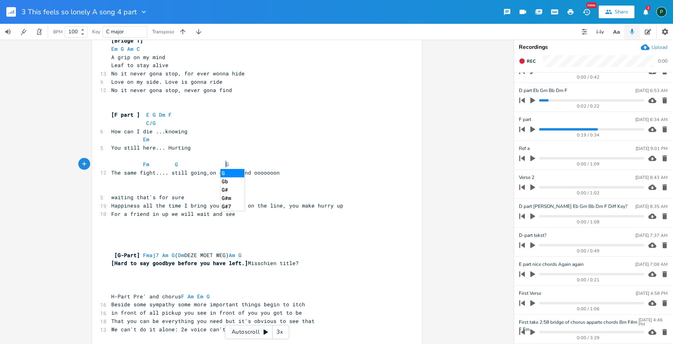
scroll to position [0, 6]
click at [273, 151] on pre "You still here... Hurting" at bounding box center [253, 148] width 287 height 8
click at [170, 164] on span at bounding box center [168, 164] width 13 height 8
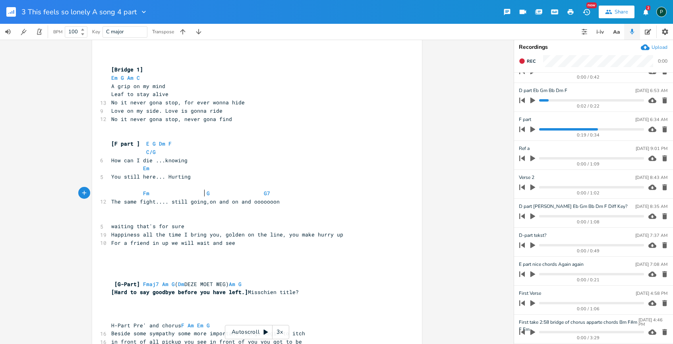
scroll to position [181, 0]
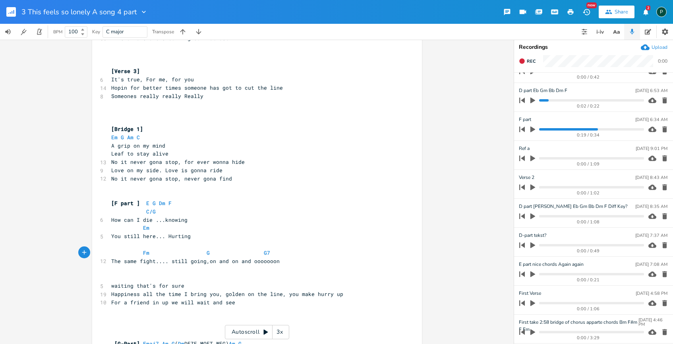
click at [318, 168] on pre "Love on my side. Love is gonna ride" at bounding box center [253, 170] width 287 height 8
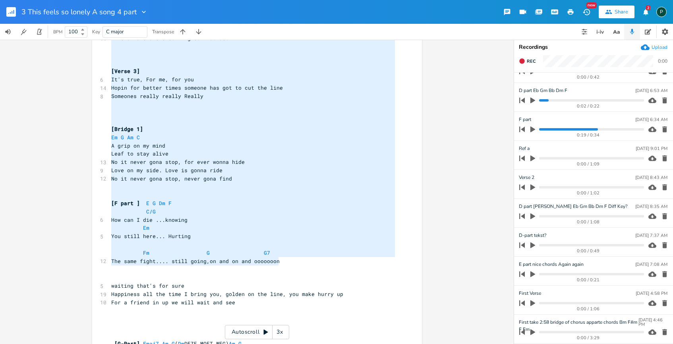
scroll to position [9, 0]
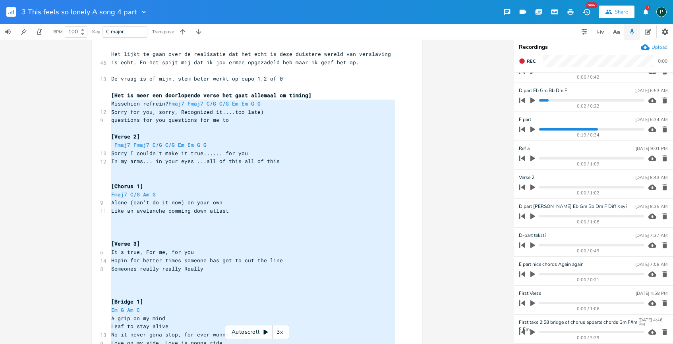
drag, startPoint x: 291, startPoint y: 262, endPoint x: 106, endPoint y: 103, distance: 243.7
type textarea "Misschien refrein? Fmaj7 Fmaj7 C/G C/G Em Em G G Sorry for you, sorry, Recogniz…"
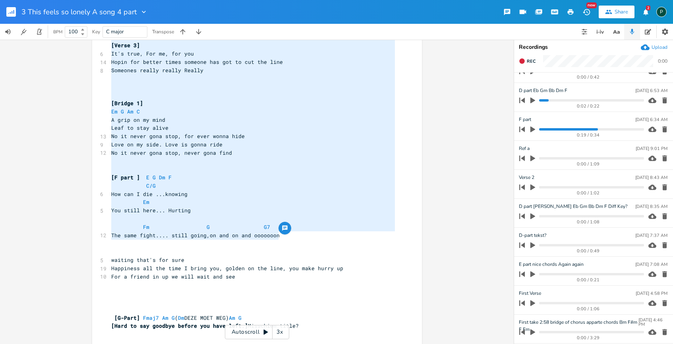
scroll to position [210, 0]
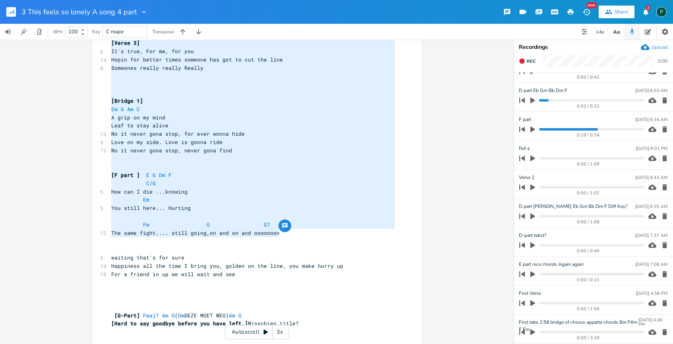
click at [330, 163] on pre "​" at bounding box center [253, 167] width 287 height 8
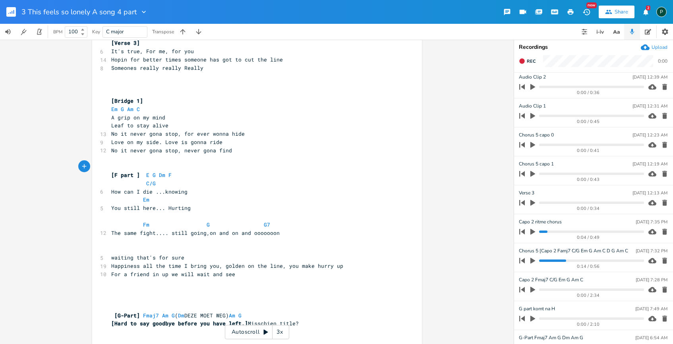
scroll to position [0, 0]
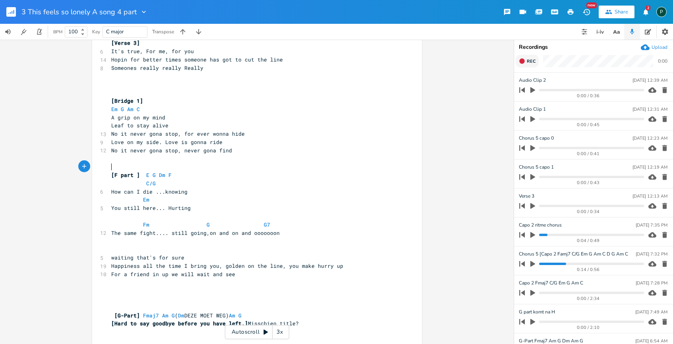
click at [531, 61] on span "Rec" at bounding box center [530, 61] width 9 height 6
click at [531, 61] on span "End" at bounding box center [530, 61] width 9 height 6
click at [661, 92] on icon "button" at bounding box center [664, 90] width 8 height 8
click at [532, 117] on icon "button" at bounding box center [532, 119] width 7 height 7
click at [532, 119] on icon "button" at bounding box center [532, 119] width 6 height 6
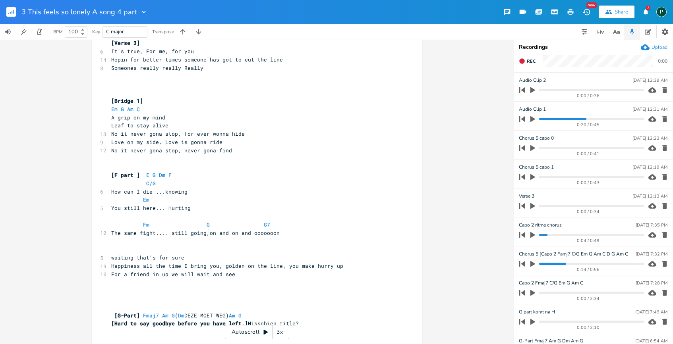
click at [660, 119] on icon "button" at bounding box center [664, 119] width 8 height 8
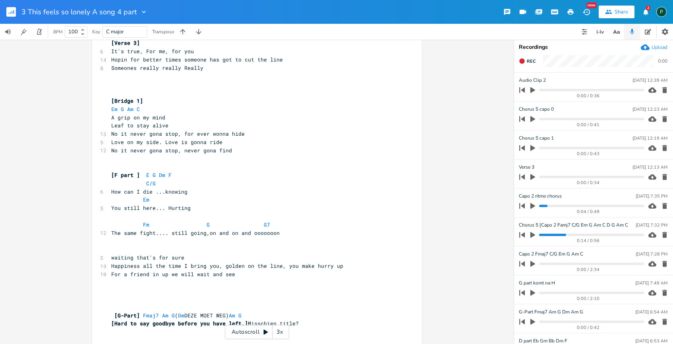
click at [660, 87] on icon "button" at bounding box center [664, 90] width 8 height 8
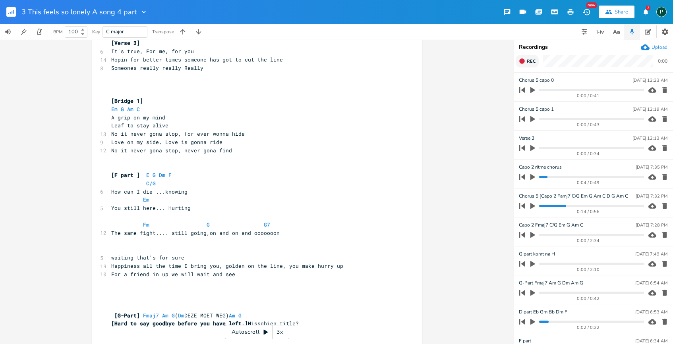
click at [524, 55] on button "Rec" at bounding box center [526, 61] width 23 height 13
click at [524, 55] on button "End" at bounding box center [526, 61] width 23 height 13
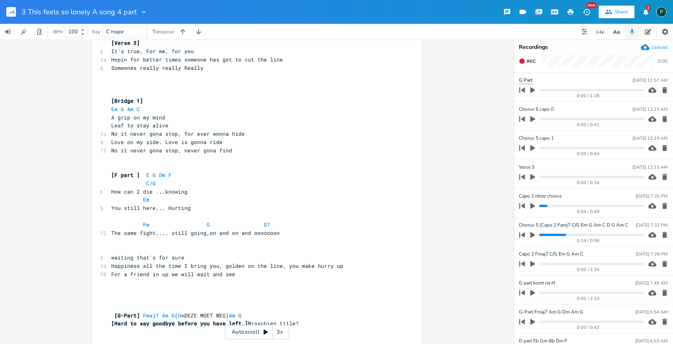
click at [522, 79] on input "G Part" at bounding box center [526, 81] width 15 height 8
type input "S Part"
click at [114, 176] on span "[F part ]" at bounding box center [125, 175] width 29 height 7
type textarea "S"
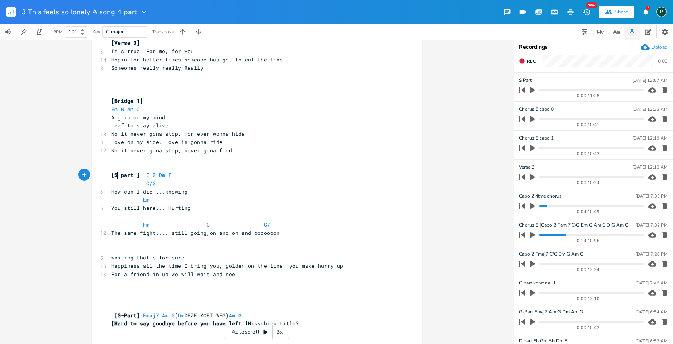
click at [537, 78] on div "S Part [DATE] 12:57 AM" at bounding box center [593, 80] width 148 height 7
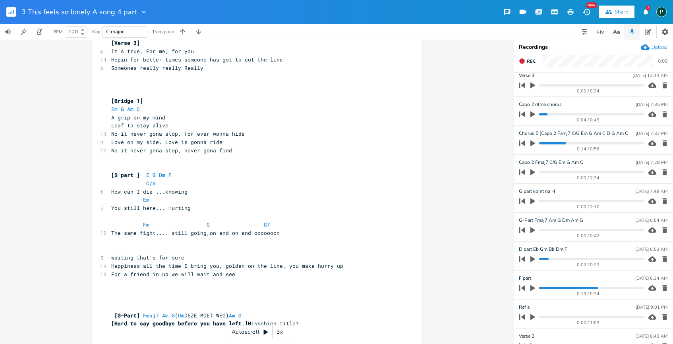
scroll to position [98, 0]
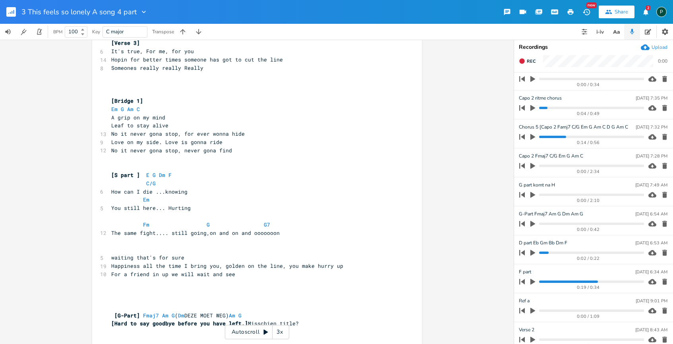
click at [532, 282] on icon "button" at bounding box center [532, 282] width 5 height 6
click at [662, 282] on icon "button" at bounding box center [664, 282] width 5 height 6
click at [533, 281] on icon "button" at bounding box center [532, 282] width 5 height 6
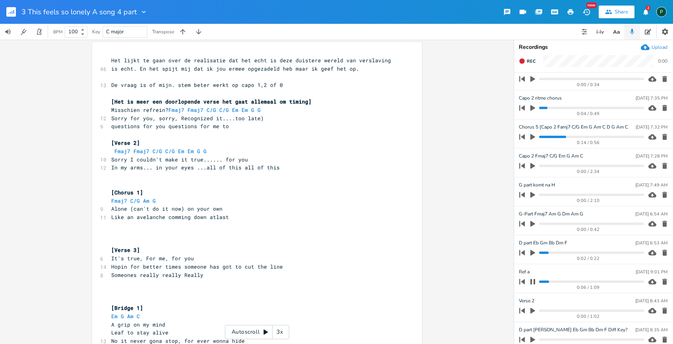
scroll to position [0, 0]
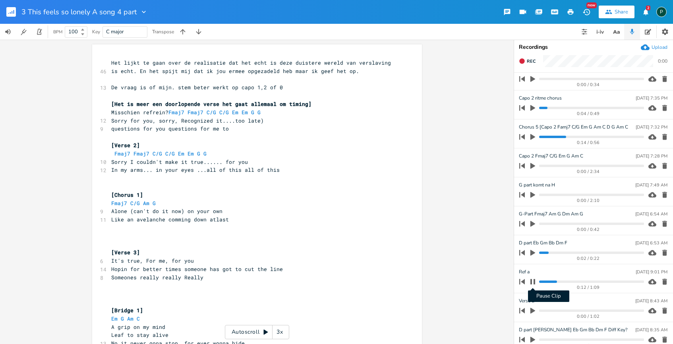
click at [534, 281] on icon "button" at bounding box center [532, 281] width 5 height 5
click at [532, 225] on icon "button" at bounding box center [532, 223] width 7 height 7
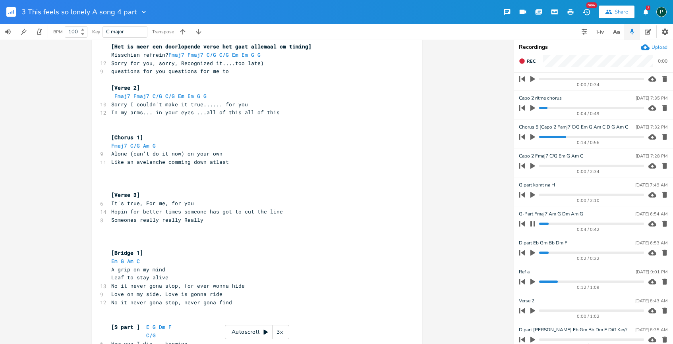
scroll to position [72, 0]
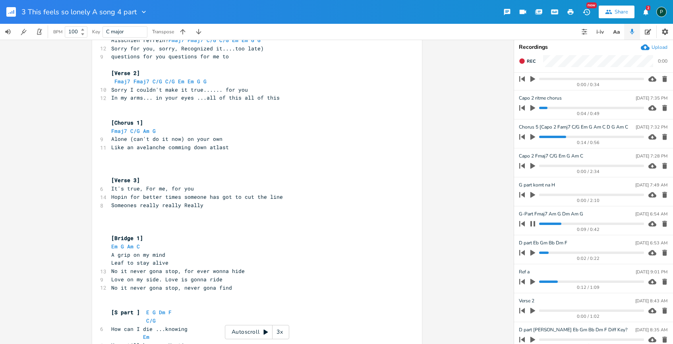
click at [533, 224] on icon "button" at bounding box center [532, 224] width 6 height 6
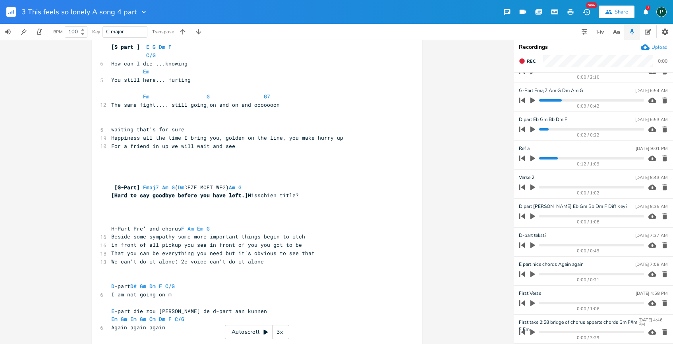
scroll to position [340, 0]
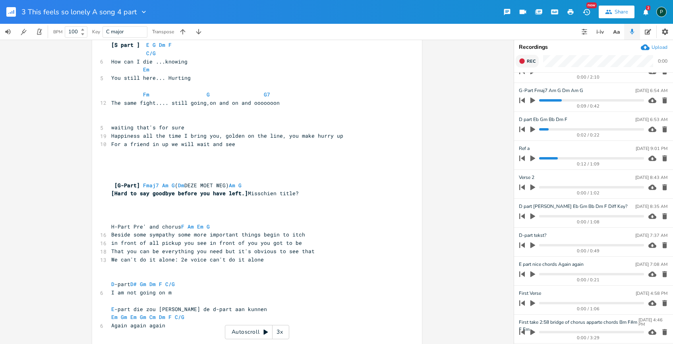
click at [528, 58] on button "Rec" at bounding box center [526, 61] width 23 height 13
click at [528, 58] on button "End" at bounding box center [526, 61] width 23 height 13
type textarea "and chorus"
drag, startPoint x: 178, startPoint y: 226, endPoint x: 147, endPoint y: 226, distance: 31.4
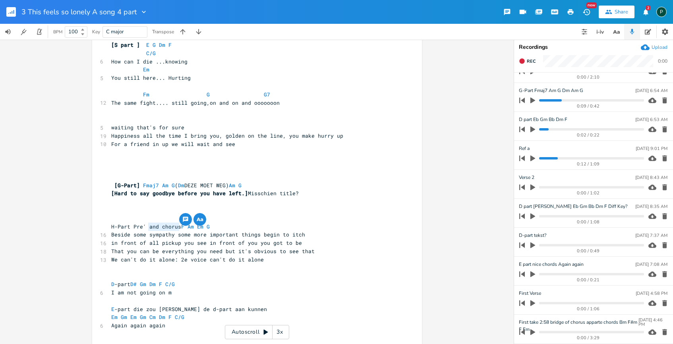
click at [147, 226] on span "H-Part Pre' and chorus F Am Em G" at bounding box center [162, 226] width 102 height 7
click at [157, 227] on span "H-Part Pre' and chorus F Am Em G" at bounding box center [162, 226] width 102 height 7
click at [162, 228] on span "H-Part Pre'chorus F Am Em G" at bounding box center [154, 226] width 86 height 7
type textarea "]"
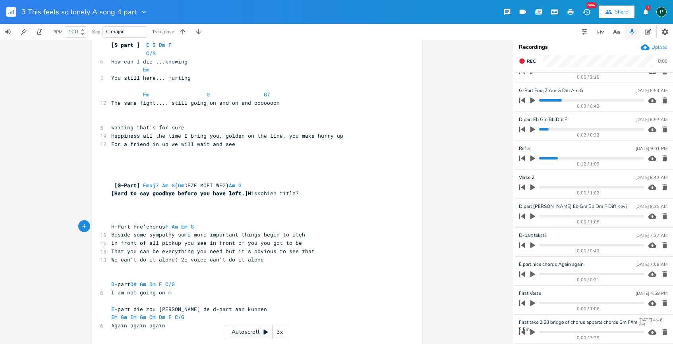
scroll to position [0, 2]
click at [129, 226] on span "H-Part Pre'chorus] F Am Em G" at bounding box center [155, 226] width 89 height 7
type textarea "["
click at [164, 229] on span "[Pre'chorus]" at bounding box center [149, 226] width 38 height 7
type textarea "?"
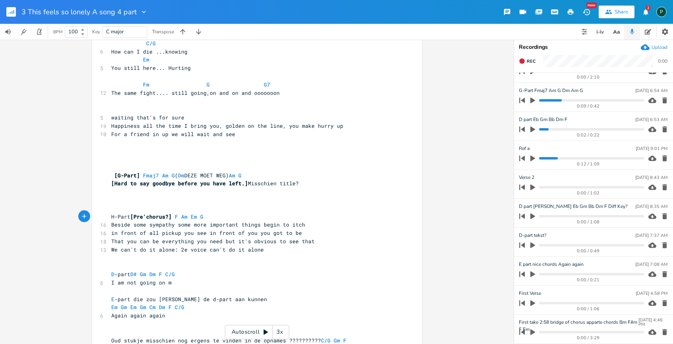
scroll to position [380, 0]
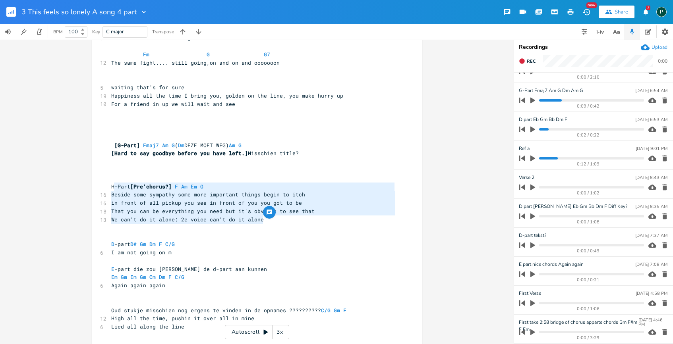
type textarea "H-Part [Pre'chorus?] F Am Em G Beside some sympathy some more important things …"
drag, startPoint x: 270, startPoint y: 220, endPoint x: 108, endPoint y: 185, distance: 165.2
click at [110, 185] on div "46 Het lijkt te gaan over de realisatie dat het echt is deze duistere wereld va…" at bounding box center [253, 17] width 287 height 677
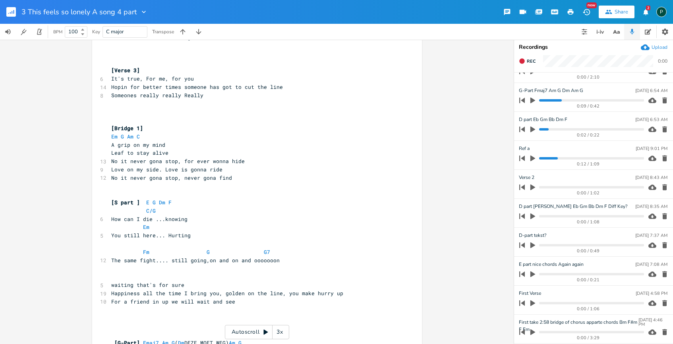
scroll to position [183, 0]
click at [121, 187] on pre "​" at bounding box center [253, 185] width 287 height 8
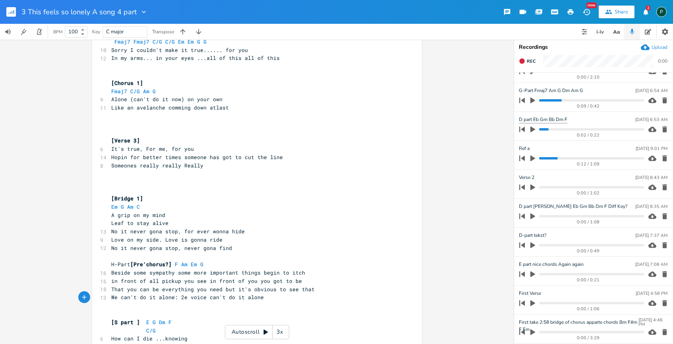
scroll to position [0, 0]
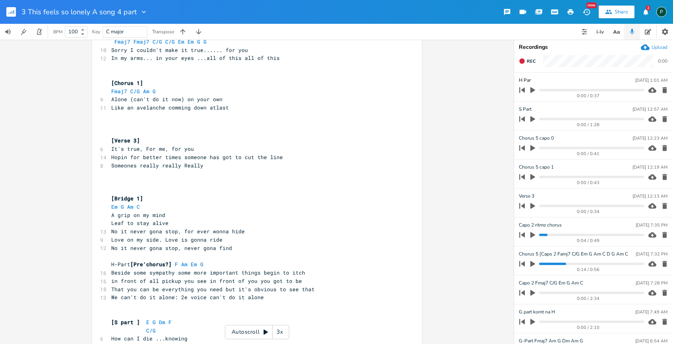
type input "H Part"
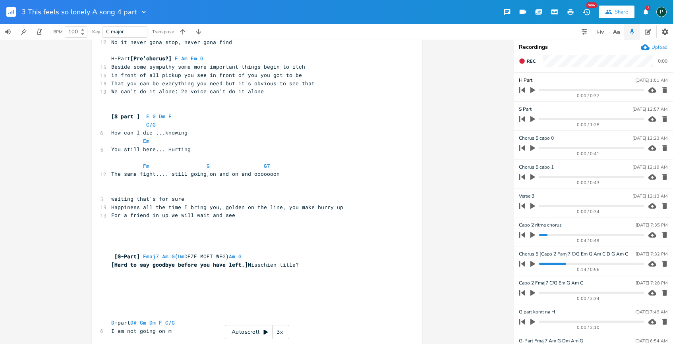
scroll to position [319, 0]
click at [143, 64] on span "Beside some sympathy some more important things begin to itch" at bounding box center [208, 65] width 194 height 7
type textarea "ehind a wall of"
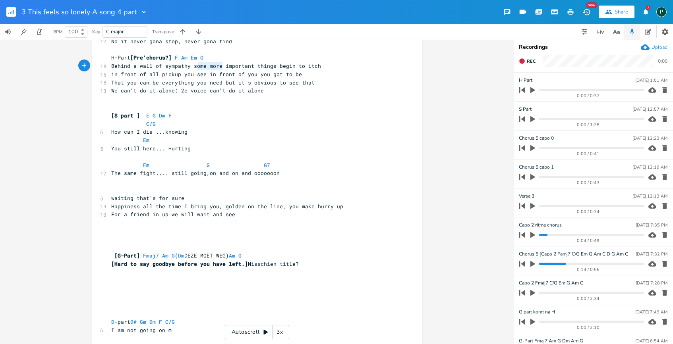
type textarea "some more"
drag, startPoint x: 220, startPoint y: 67, endPoint x: 191, endPoint y: 68, distance: 29.0
click at [191, 68] on span "Behind a wall of sympathy some more important things begin to itch" at bounding box center [216, 65] width 210 height 7
click at [241, 64] on span "Behind a wall of sympathy important things begin to itch" at bounding box center [200, 65] width 178 height 7
type textarea "are left to be"
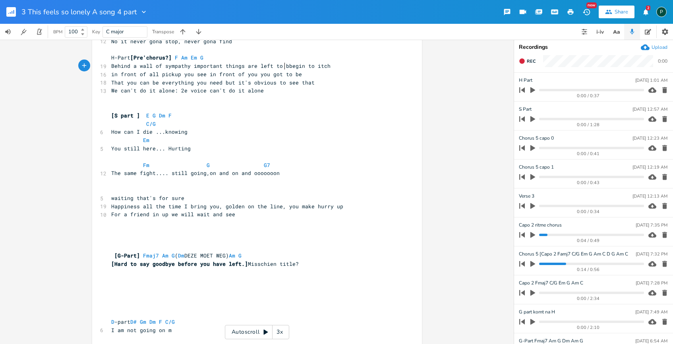
scroll to position [0, 30]
click at [331, 66] on pre "Behind a wall of sympathy important things are left to bebegin to itch" at bounding box center [253, 66] width 287 height 8
type textarea "in front of all"
drag, startPoint x: 158, startPoint y: 74, endPoint x: 108, endPoint y: 72, distance: 49.3
click at [111, 72] on span "in front of all pickup you see in front of you you got to be" at bounding box center [206, 74] width 191 height 7
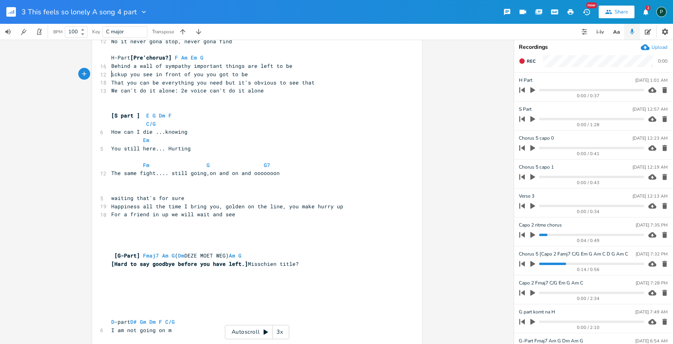
type textarea "P"
click at [127, 73] on span "Pickup you see in front of you you got to be" at bounding box center [181, 74] width 140 height 7
type textarea "it"
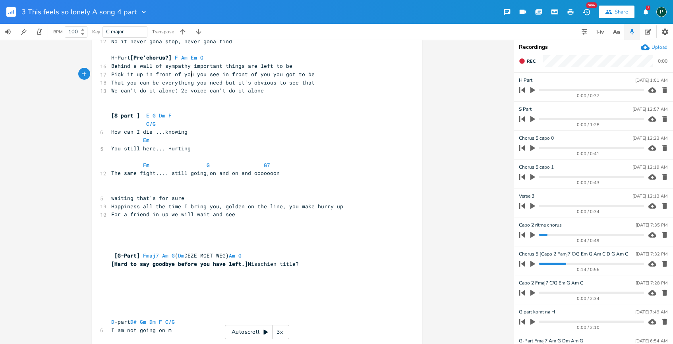
type textarea "in front of you"
click at [190, 74] on span "Pick it up in front of you you see in front of you you got to be" at bounding box center [214, 74] width 206 height 7
click at [111, 73] on span "Pick it up in front you see in front of you you got to be" at bounding box center [201, 74] width 181 height 7
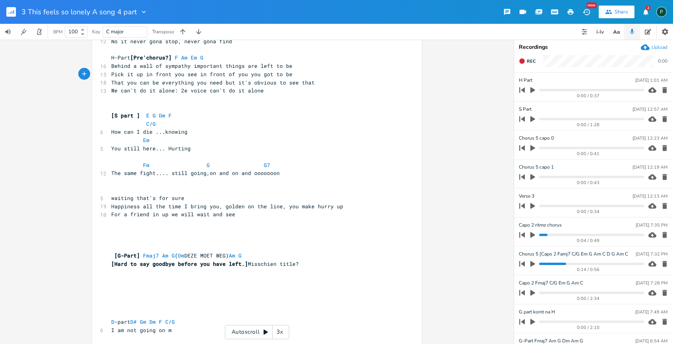
type textarea "T"
type textarea "A cold black"
type textarea "Cols"
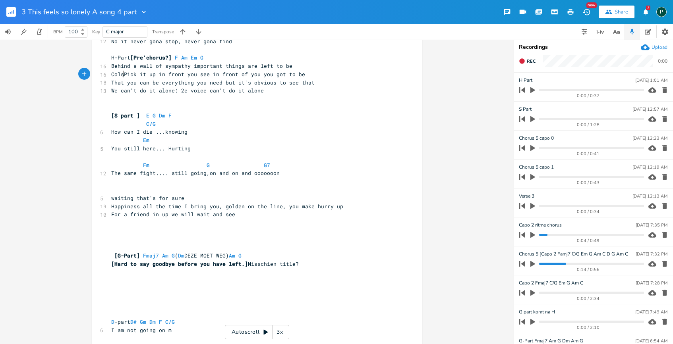
type textarea "d"
type textarea "d white place i"
type textarea "s waiting for"
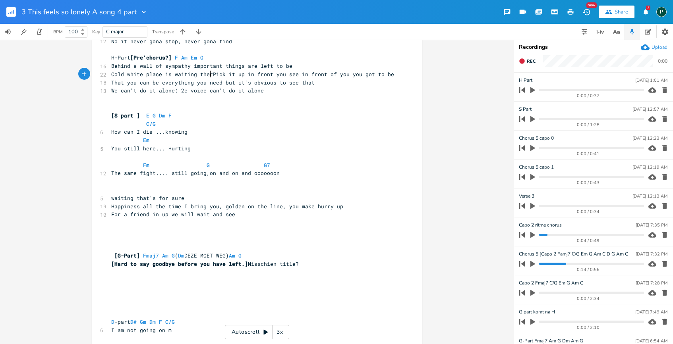
type textarea "there"
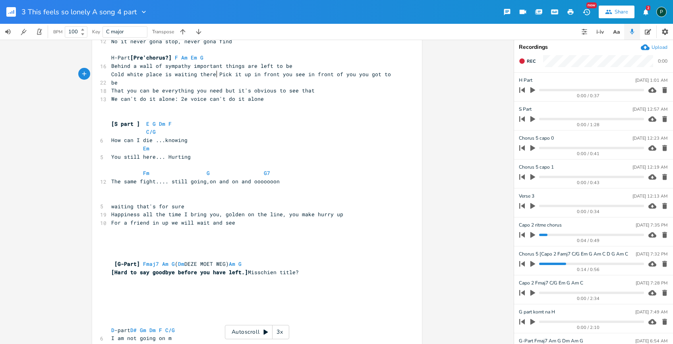
scroll to position [0, 13]
click at [161, 76] on span "Cold white place is waiting there Pick it up in front you see in front of you y…" at bounding box center [252, 78] width 283 height 15
type textarea "to wait and see"
type textarea "is left for me"
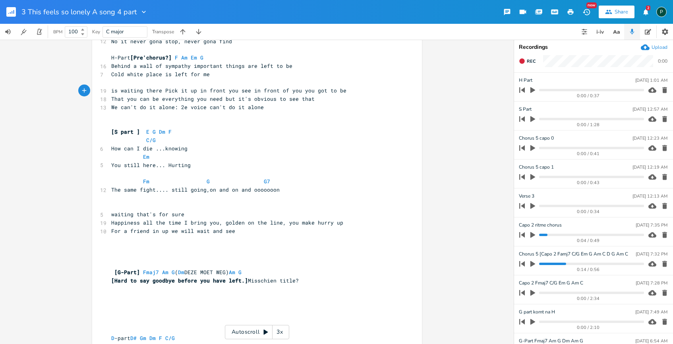
click at [111, 72] on span "Cold white place is left for me" at bounding box center [160, 74] width 98 height 7
type textarea "A"
click at [214, 73] on pre "A Cold white place is left for me" at bounding box center [253, 74] width 287 height 8
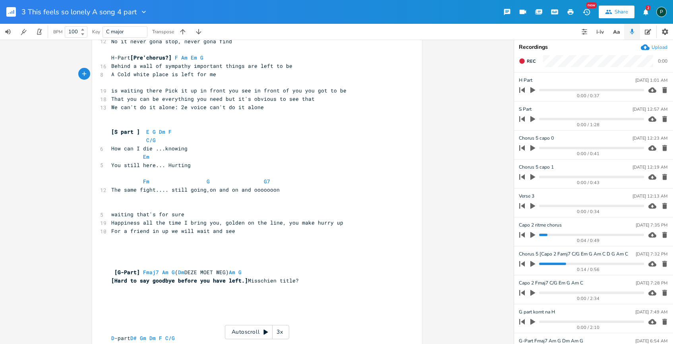
click at [212, 74] on span "A Cold white place is left for me" at bounding box center [163, 74] width 105 height 7
type textarea "no"
type textarea "i don't agree"
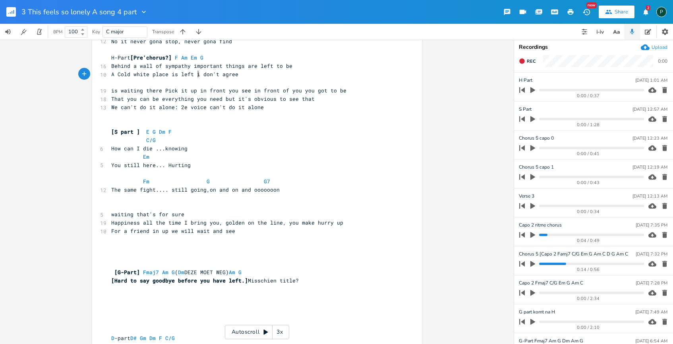
click at [195, 75] on span "A Cold white place is left i don't agree" at bounding box center [174, 74] width 127 height 7
type textarea "just"
click at [523, 62] on icon "button" at bounding box center [521, 60] width 5 height 5
click at [528, 60] on span "End" at bounding box center [530, 61] width 9 height 6
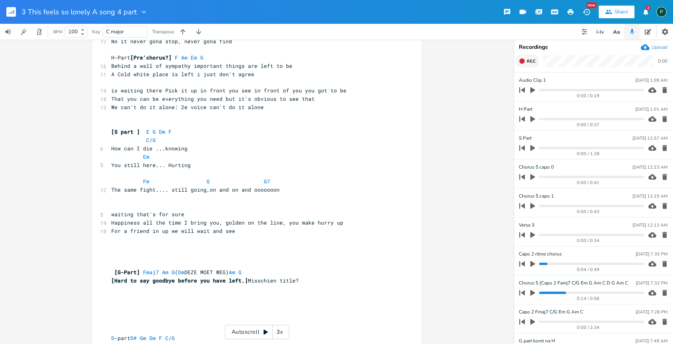
click at [530, 62] on span "Rec" at bounding box center [530, 61] width 9 height 6
click at [660, 87] on icon "button" at bounding box center [664, 90] width 8 height 8
click at [524, 62] on icon "button" at bounding box center [522, 61] width 6 height 6
click at [662, 89] on icon "button" at bounding box center [664, 90] width 5 height 6
click at [524, 65] on button "Rec" at bounding box center [526, 61] width 23 height 13
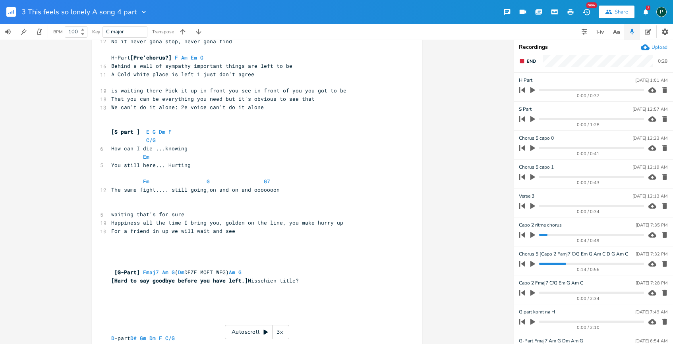
click at [197, 77] on span "A Cold white place is left i just don't agree" at bounding box center [182, 74] width 143 height 7
type textarea "and i am"
click at [281, 74] on pre "A Cold white place is left and i am just don't agree" at bounding box center [253, 74] width 287 height 8
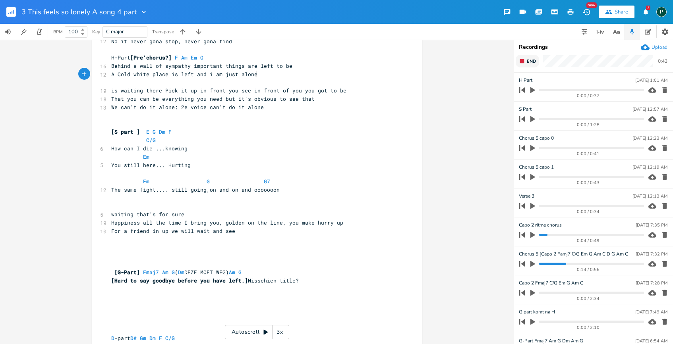
type textarea "alone"
click at [530, 62] on span "End" at bounding box center [530, 61] width 9 height 6
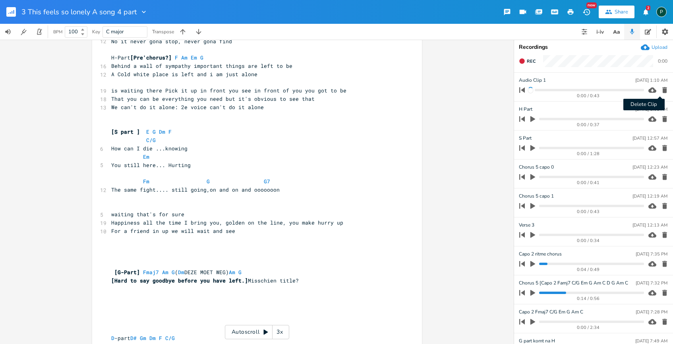
click at [660, 88] on icon "button" at bounding box center [664, 90] width 8 height 8
click at [532, 63] on span "Rec" at bounding box center [530, 61] width 9 height 6
click at [254, 77] on pre "A Cold white place is left and i am just alone" at bounding box center [253, 74] width 287 height 8
type textarea "I"
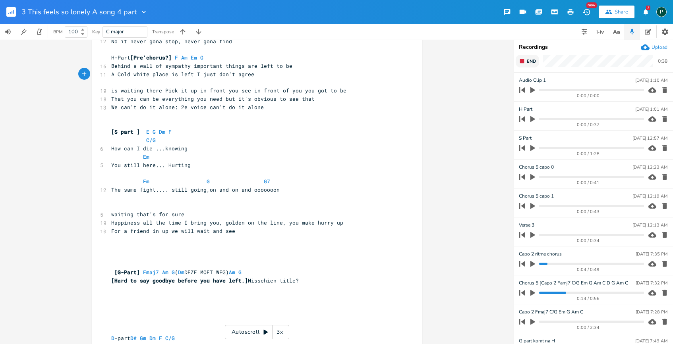
click at [527, 58] on span "End" at bounding box center [530, 61] width 9 height 6
click at [189, 75] on span "A Cold white place is left I just don't agree" at bounding box center [182, 74] width 143 height 7
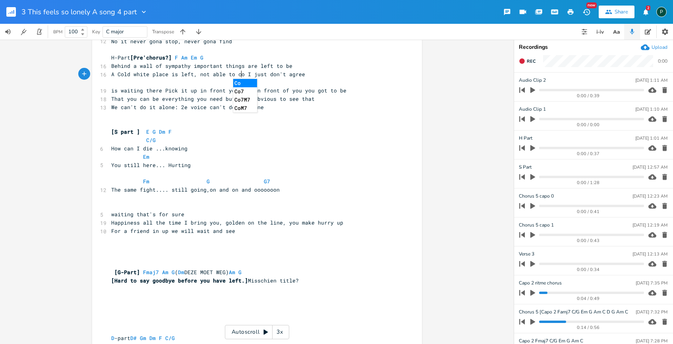
type textarea ", not able to cop"
type textarea "operate cause"
click at [175, 74] on span "A Cold white place is left, not able to cooperate cause I just don't agree" at bounding box center [228, 74] width 235 height 7
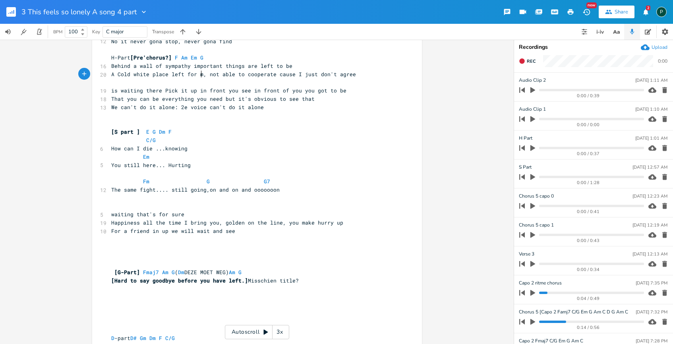
scroll to position [0, 16]
type textarea "for me"
type textarea "not able to cooperate cause"
drag, startPoint x: 292, startPoint y: 75, endPoint x: 208, endPoint y: 77, distance: 83.8
click at [208, 77] on span "A Cold white place left for me, not able to cooperate cause I just don't agree" at bounding box center [235, 74] width 248 height 7
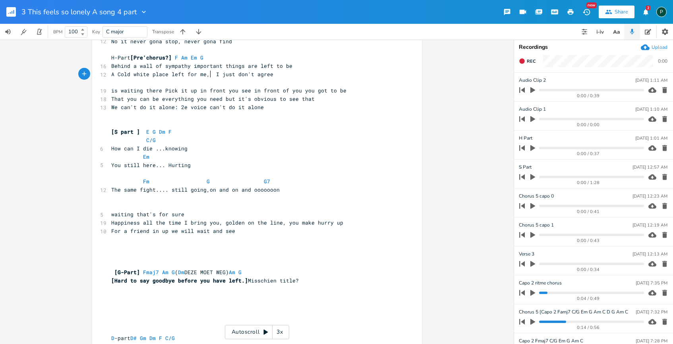
click at [289, 66] on pre "Behind a wall of sympathy important things are left to be" at bounding box center [253, 66] width 287 height 8
type textarea "things are left to be"
drag, startPoint x: 288, startPoint y: 66, endPoint x: 219, endPoint y: 66, distance: 69.1
click at [219, 66] on span "Behind a wall of sympathy important things are left to be not able to cooperate…" at bounding box center [246, 65] width 270 height 7
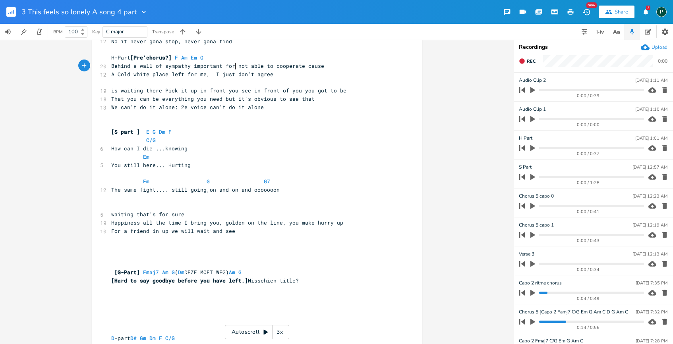
scroll to position [0, 12]
type textarea "for me to see"
click at [265, 73] on span "A Cold white place left for me, I just don't agree" at bounding box center [192, 74] width 162 height 7
type textarea "i just can't coopert"
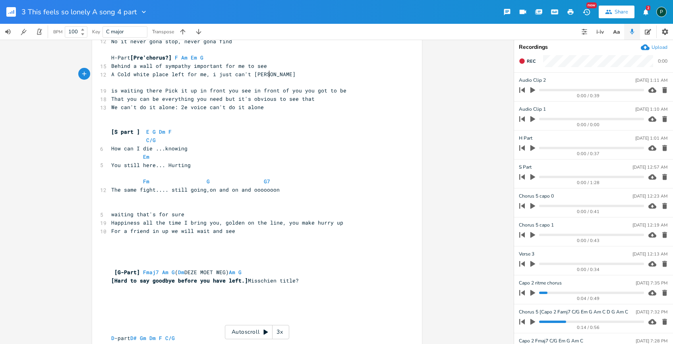
scroll to position [0, 43]
type textarea "ate"
drag, startPoint x: 201, startPoint y: 75, endPoint x: 169, endPoint y: 77, distance: 31.8
click at [169, 77] on span "A Cold white place left for me, i just can't cooperate" at bounding box center [197, 74] width 172 height 7
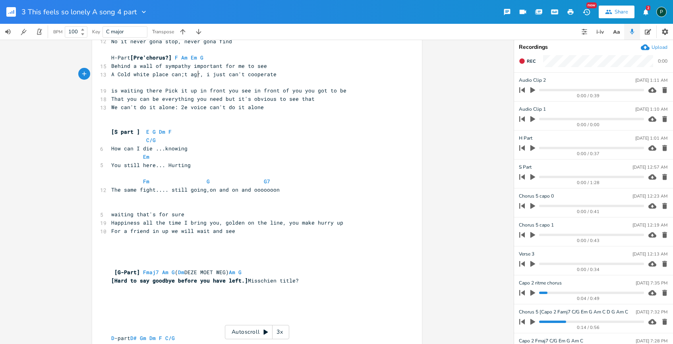
type textarea "can;t agree"
click at [166, 76] on span "A Cold white place can;t agree, i just can't cooperate" at bounding box center [197, 74] width 172 height 7
type textarea "i front o"
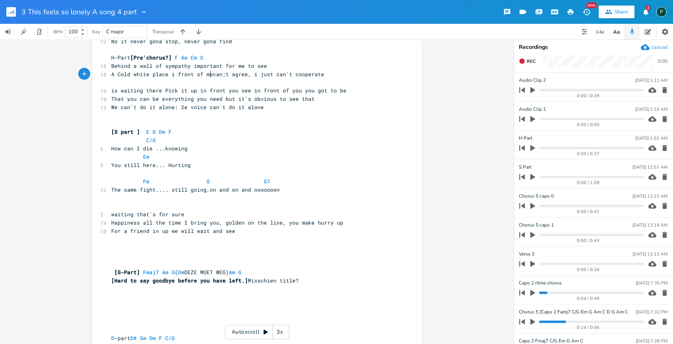
scroll to position [0, 11]
type textarea "f me i just v"
type textarea "'"
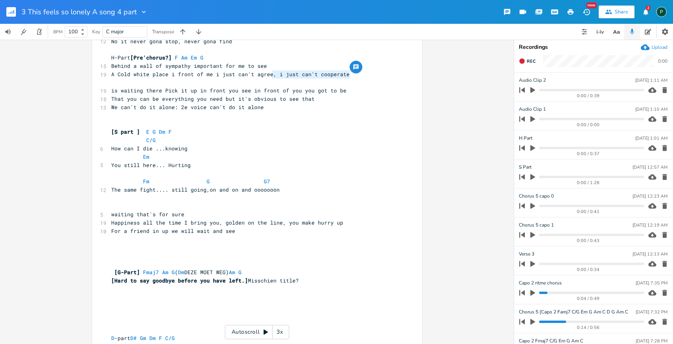
type textarea ", i just can't cooperate"
drag, startPoint x: 346, startPoint y: 73, endPoint x: 268, endPoint y: 74, distance: 78.6
click at [268, 74] on span "A Cold white place i front of me i just can't agree, i just can't cooperate" at bounding box center [230, 74] width 238 height 7
drag, startPoint x: 120, startPoint y: 73, endPoint x: 108, endPoint y: 73, distance: 11.9
click at [110, 73] on pre "A Cold white place i front of me i just can't agree" at bounding box center [253, 74] width 287 height 8
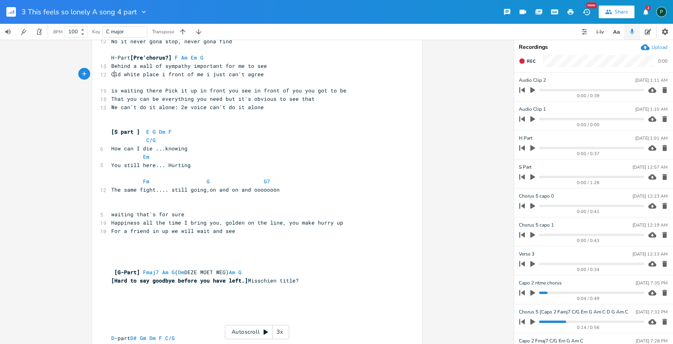
scroll to position [0, 3]
type textarea "Co"
type textarea "A"
click at [523, 58] on icon "button" at bounding box center [522, 61] width 6 height 6
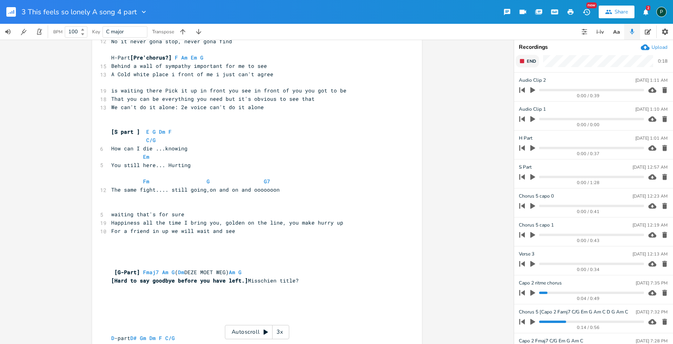
click at [523, 58] on icon "button" at bounding box center [522, 61] width 6 height 6
click at [527, 63] on span "Rec" at bounding box center [530, 61] width 9 height 6
click at [524, 62] on button "End" at bounding box center [526, 61] width 23 height 13
click at [546, 80] on div "Audio Clip [DATE] 1:22 AM" at bounding box center [593, 80] width 148 height 7
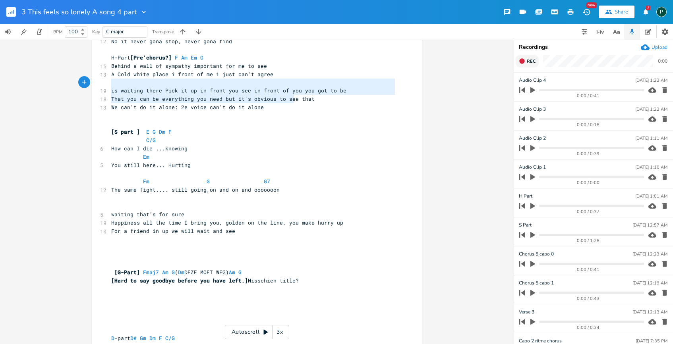
type textarea "there Pick it up in front you see in front of you you got to be That you can be…"
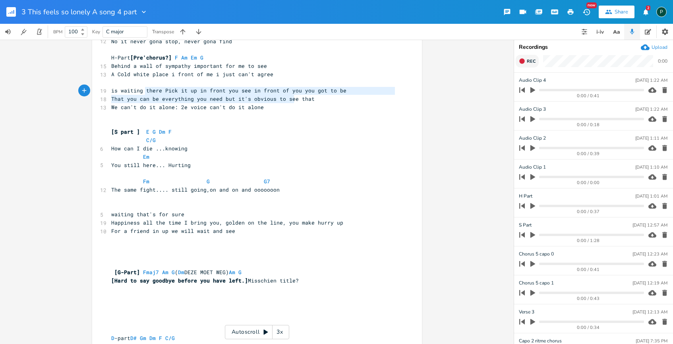
drag, startPoint x: 293, startPoint y: 103, endPoint x: 142, endPoint y: 87, distance: 151.7
click at [142, 87] on div "46 Het lijkt te gaan over de realisatie dat het echt is deze duistere wereld va…" at bounding box center [253, 95] width 287 height 710
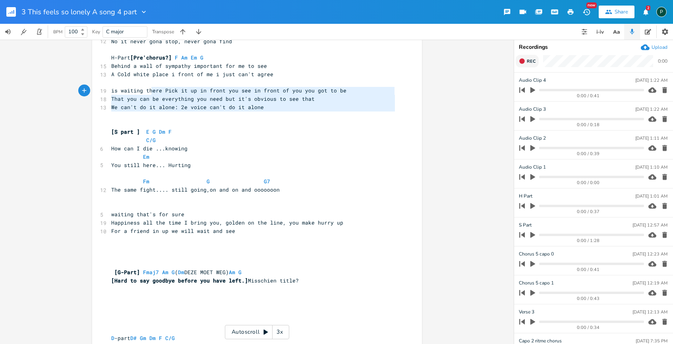
type textarea "is waiting there Pick it up in front you see in front of you you got to be That…"
drag, startPoint x: 281, startPoint y: 115, endPoint x: 96, endPoint y: 92, distance: 186.4
click at [96, 92] on div "is waiting there Pick it up in front you see in front of you you got to be That…" at bounding box center [257, 94] width 330 height 736
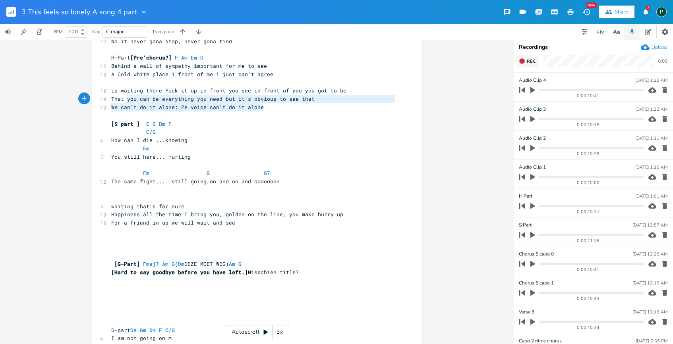
type textarea "hat you can be everything you need but it's obvious to see that We can't do it …"
drag, startPoint x: 267, startPoint y: 110, endPoint x: 112, endPoint y: 97, distance: 155.4
click at [112, 97] on div "46 Het lijkt te gaan over de realisatie dat het echt is deze duistere wereld va…" at bounding box center [253, 91] width 287 height 702
click at [112, 97] on span "That you can be everything you need but it's obvious to see that" at bounding box center [212, 98] width 203 height 7
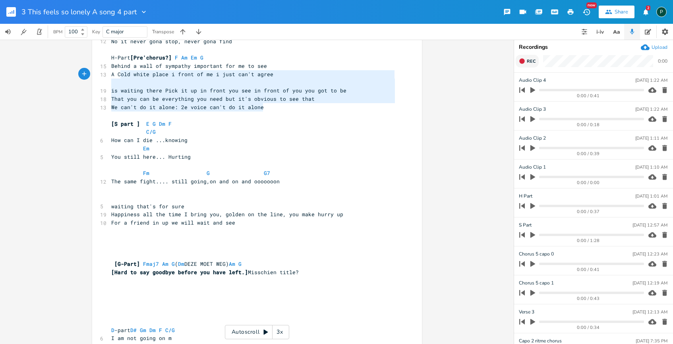
type textarea "is waiting there Pick it up in front you see in front of you you got to be That…"
drag, startPoint x: 260, startPoint y: 105, endPoint x: 107, endPoint y: 87, distance: 154.0
click at [110, 87] on div "46 Het lijkt te gaan over de realisatie dat het echt is deze duistere wereld va…" at bounding box center [253, 91] width 287 height 702
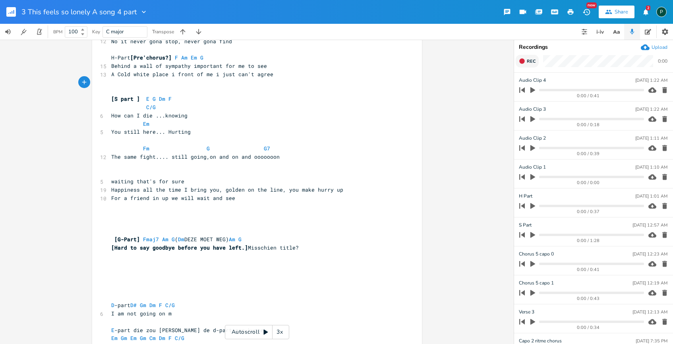
click at [532, 89] on icon "button" at bounding box center [532, 90] width 7 height 7
click at [191, 59] on span "Em" at bounding box center [194, 58] width 6 height 8
click at [530, 91] on icon "button" at bounding box center [532, 89] width 5 height 5
click at [241, 59] on pre "H-Part [Pre'chorus?] F Am Em G" at bounding box center [253, 58] width 287 height 8
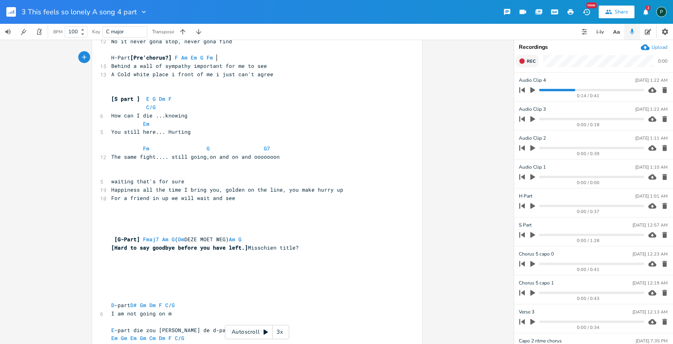
scroll to position [0, 12]
type textarea "Fm G"
type textarea "A Cold white place i front of me i just can't agree"
drag, startPoint x: 278, startPoint y: 75, endPoint x: 109, endPoint y: 75, distance: 168.7
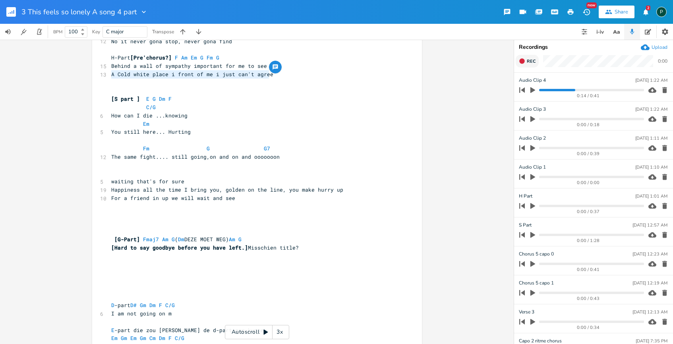
click at [110, 75] on pre "A Cold white place i front of me i just can't agree" at bounding box center [253, 74] width 287 height 8
click at [110, 83] on pre "​" at bounding box center [253, 83] width 287 height 8
click at [528, 60] on span "Rec" at bounding box center [530, 61] width 9 height 6
click at [528, 61] on span "End" at bounding box center [530, 61] width 9 height 6
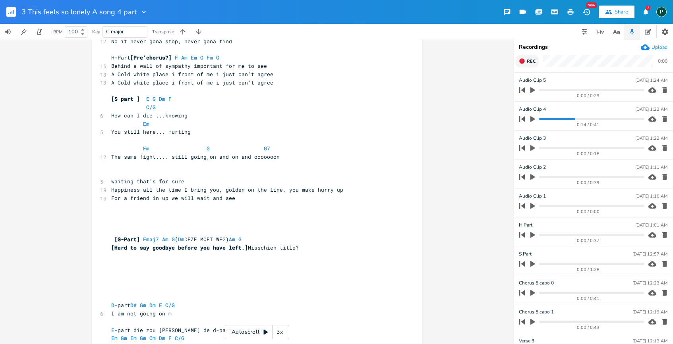
click at [528, 65] on button "Rec" at bounding box center [526, 61] width 23 height 13
click at [528, 65] on button "End" at bounding box center [526, 61] width 23 height 13
click at [531, 147] on icon "button" at bounding box center [532, 148] width 5 height 6
click at [542, 148] on progress at bounding box center [591, 148] width 104 height 2
click at [531, 149] on icon "button" at bounding box center [532, 147] width 5 height 5
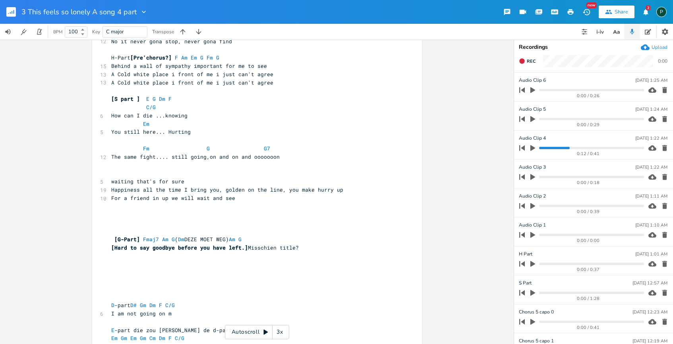
click at [164, 81] on span "A Cold white place i front of me i just can't agree" at bounding box center [192, 82] width 162 height 7
type textarea "face"
click at [277, 85] on pre "A Cold white face i front of me i just can't agree" at bounding box center [253, 83] width 287 height 8
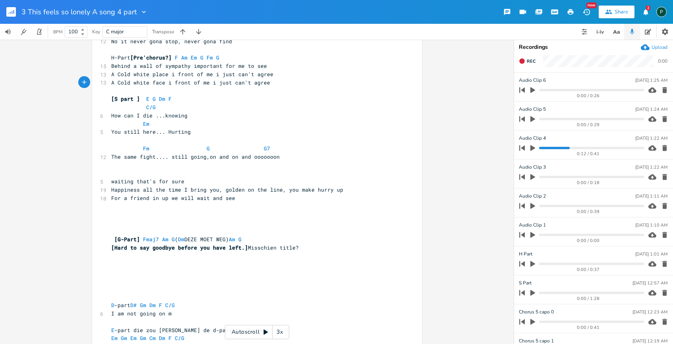
click at [536, 115] on button "button" at bounding box center [532, 119] width 10 height 13
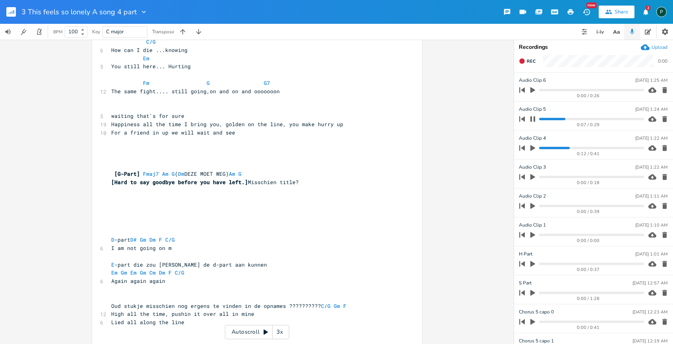
scroll to position [390, 0]
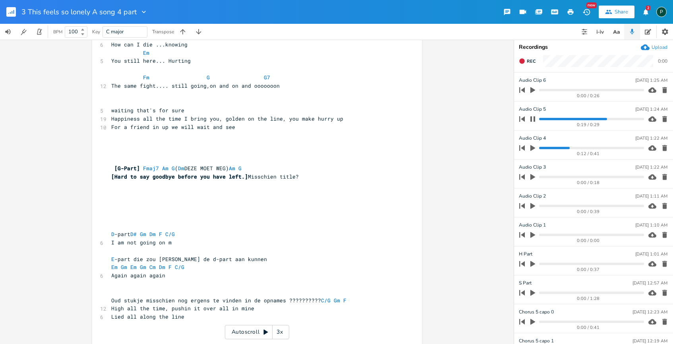
click at [662, 118] on icon "button" at bounding box center [664, 119] width 5 height 6
click at [662, 205] on icon "button" at bounding box center [664, 206] width 5 height 6
click at [531, 174] on icon "button" at bounding box center [532, 177] width 5 height 6
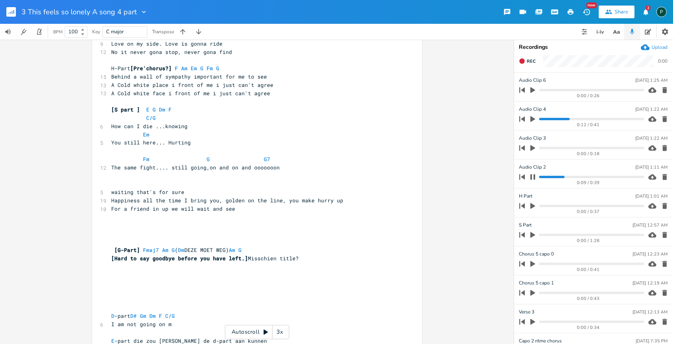
scroll to position [307, 0]
click at [534, 176] on icon "button" at bounding box center [532, 176] width 5 height 5
click at [662, 179] on icon "button" at bounding box center [664, 177] width 5 height 6
click at [530, 148] on icon "button" at bounding box center [532, 148] width 5 height 6
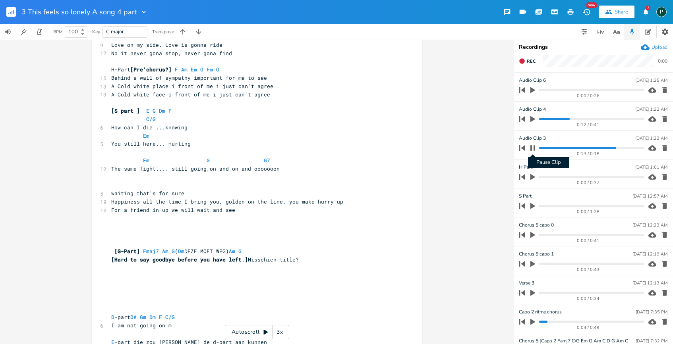
click at [532, 148] on icon "button" at bounding box center [532, 148] width 6 height 6
click at [662, 147] on icon "button" at bounding box center [664, 148] width 5 height 6
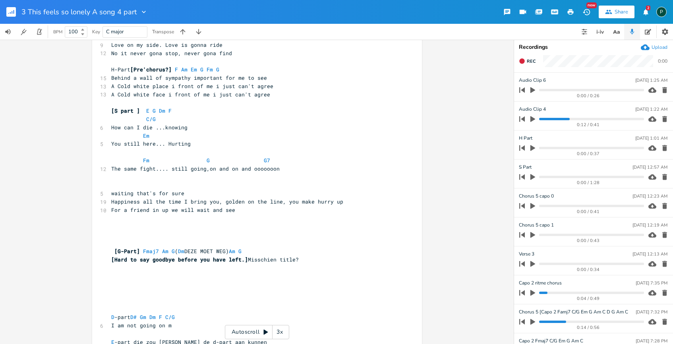
click at [532, 118] on icon "button" at bounding box center [532, 119] width 5 height 6
click at [540, 119] on progress at bounding box center [591, 119] width 104 height 2
click at [537, 103] on li "Audio Clip [DATE] 1:22 AM 0:04 / 0:41" at bounding box center [593, 116] width 159 height 29
type input "H part opt 2"
click at [534, 121] on icon "button" at bounding box center [532, 118] width 5 height 5
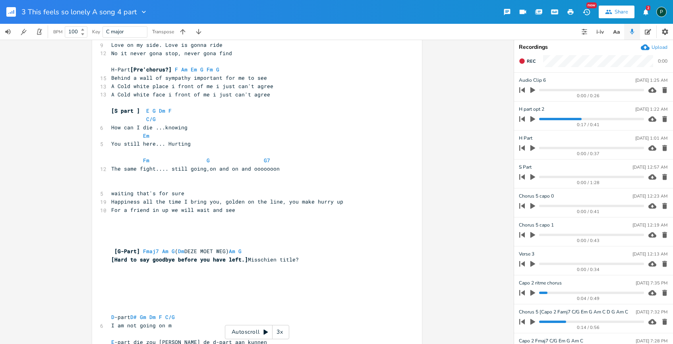
click at [532, 89] on icon "button" at bounding box center [532, 90] width 5 height 6
click at [550, 81] on div "Audio Clip [DATE] 1:25 AM" at bounding box center [593, 80] width 148 height 7
click at [536, 89] on button "button" at bounding box center [532, 90] width 10 height 13
click at [660, 93] on icon "button" at bounding box center [664, 90] width 8 height 8
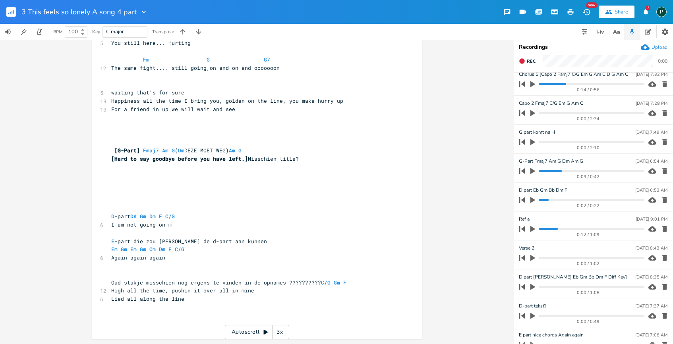
scroll to position [197, 0]
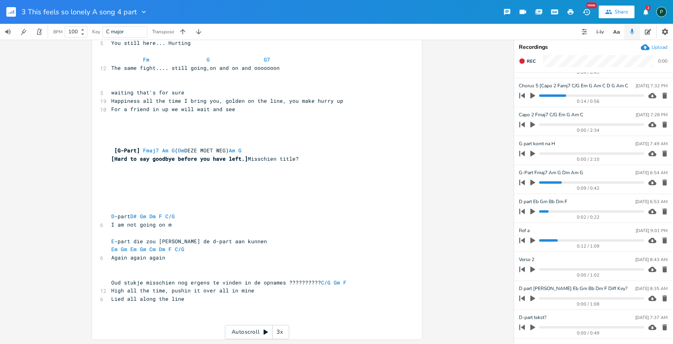
click at [532, 183] on icon "button" at bounding box center [532, 183] width 5 height 6
click at [542, 183] on progress at bounding box center [591, 182] width 104 height 2
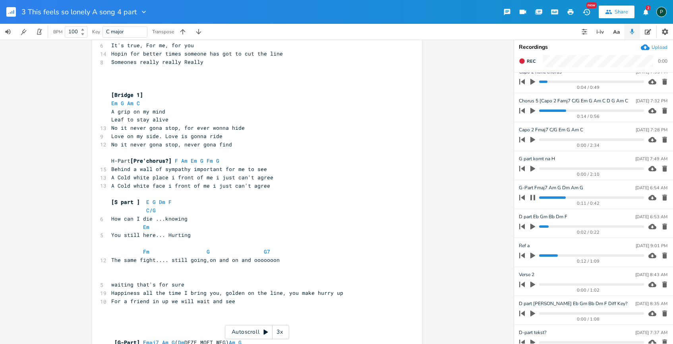
scroll to position [239, 0]
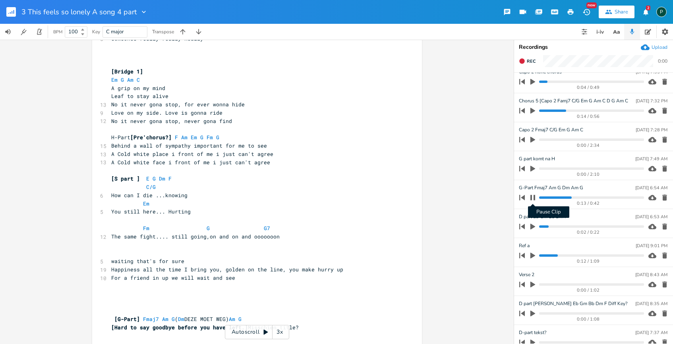
click at [534, 199] on icon "button" at bounding box center [532, 197] width 5 height 5
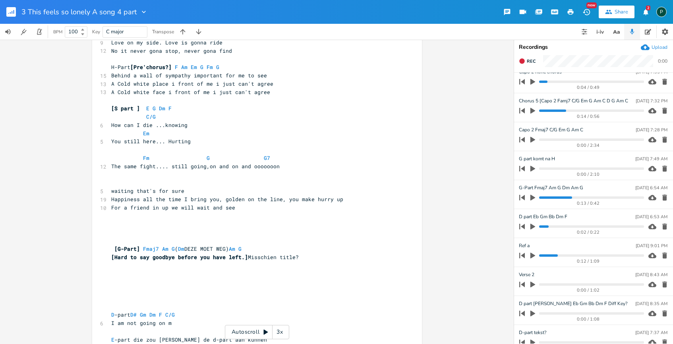
scroll to position [305, 0]
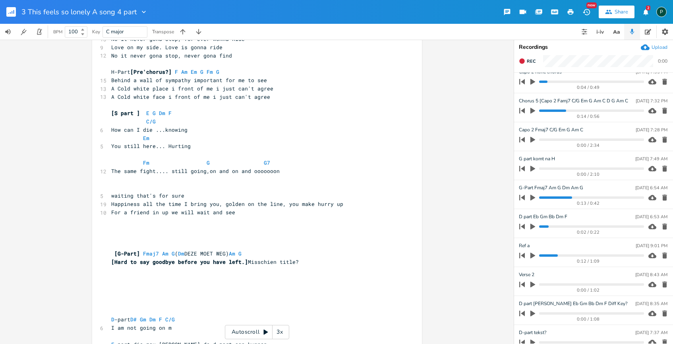
click at [223, 72] on pre "H-Part [Pre'chorus?] F Am Em G Fm G" at bounding box center [253, 72] width 287 height 8
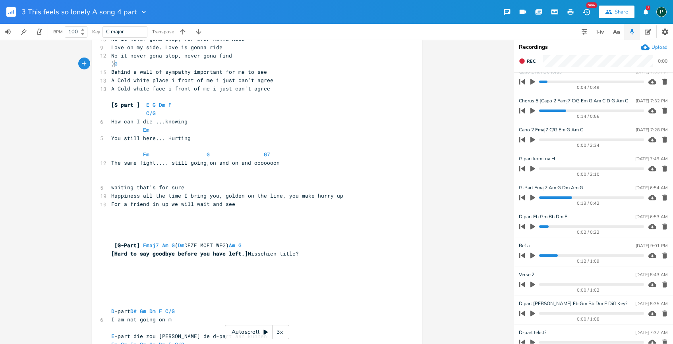
scroll to position [0, 2]
type textarea "H-Part [Pre'chorus?] F Am Em G Fm of (c"
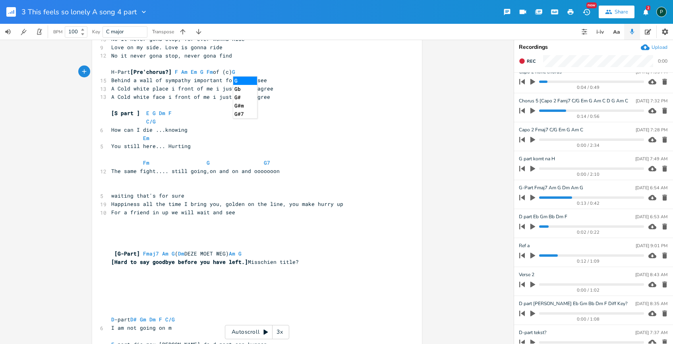
scroll to position [0, 2]
type textarea ") of"
click at [268, 94] on pre "A Cold white face i front of me i just can't agree" at bounding box center [253, 97] width 287 height 8
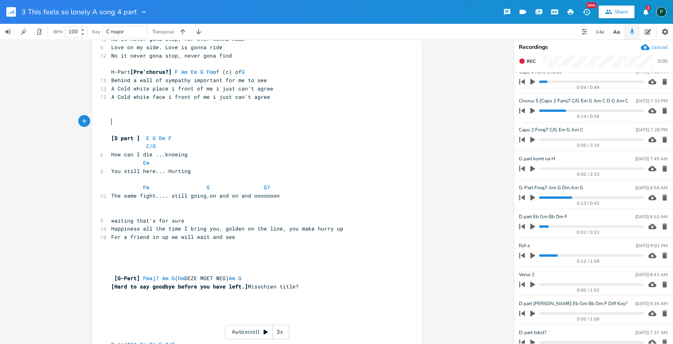
scroll to position [0, 0]
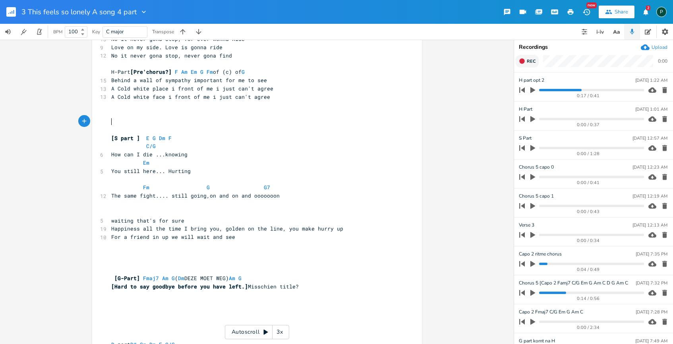
click at [522, 60] on icon "button" at bounding box center [521, 60] width 5 height 5
click at [522, 60] on rect "button" at bounding box center [522, 61] width 4 height 4
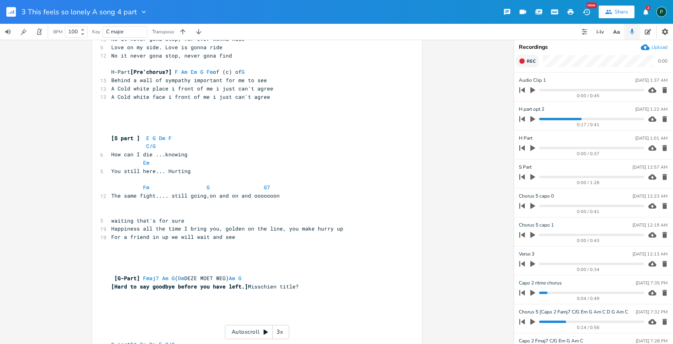
click at [522, 60] on icon "button" at bounding box center [521, 60] width 5 height 5
click at [522, 60] on rect "button" at bounding box center [522, 61] width 4 height 4
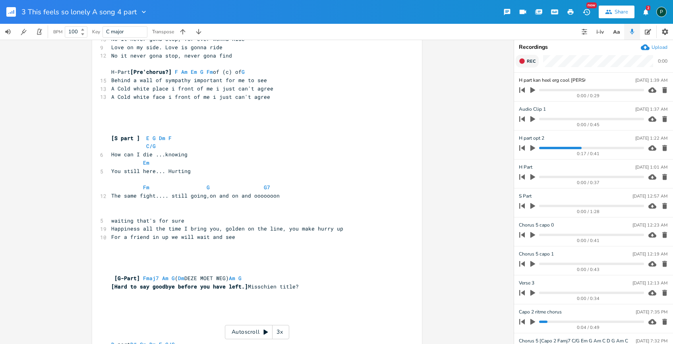
type input "H part kan heel erg cool [PERSON_NAME]"
click at [171, 110] on pre "​" at bounding box center [253, 113] width 287 height 8
type textarea "Cool stuk akkoorden in"
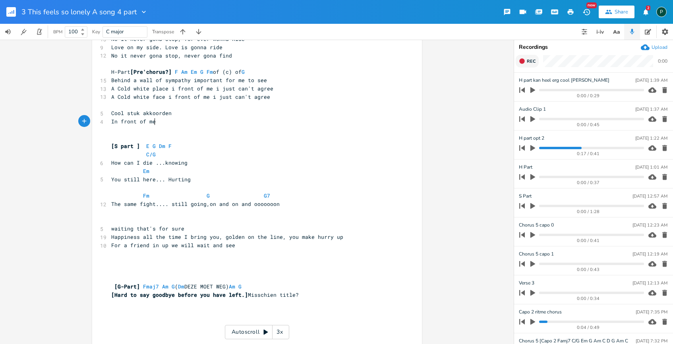
scroll to position [0, 33]
type textarea "In front of me in frotn of me"
type textarea "F Fm A"
click at [524, 60] on icon "button" at bounding box center [522, 61] width 6 height 6
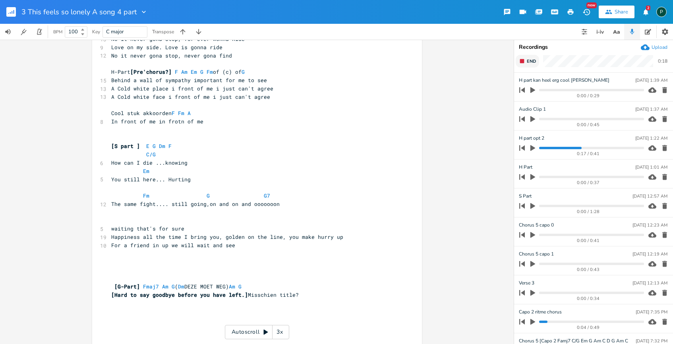
click at [524, 61] on icon "button" at bounding box center [522, 61] width 6 height 6
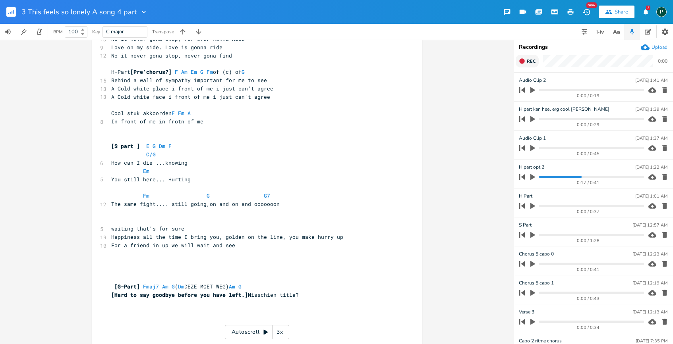
click at [524, 61] on icon "button" at bounding box center [521, 60] width 5 height 5
click at [524, 61] on icon "button" at bounding box center [522, 61] width 6 height 6
click at [660, 88] on icon "button" at bounding box center [664, 90] width 8 height 8
click at [660, 118] on icon "button" at bounding box center [664, 119] width 8 height 8
click at [524, 64] on icon "button" at bounding box center [522, 61] width 6 height 6
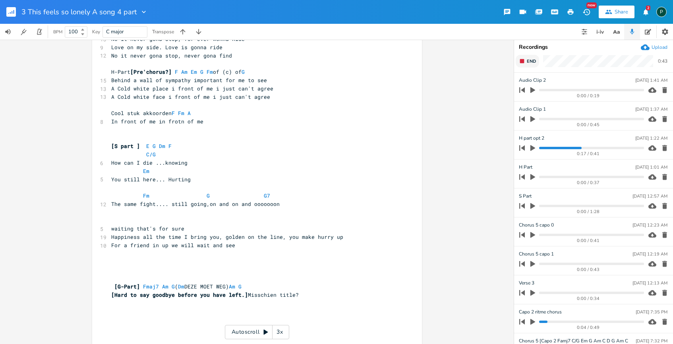
click at [197, 114] on pre "Cool stuk akkoorden F Fm A" at bounding box center [253, 113] width 287 height 8
click at [528, 66] on button "End" at bounding box center [526, 61] width 23 height 13
click at [534, 118] on icon "button" at bounding box center [532, 119] width 7 height 7
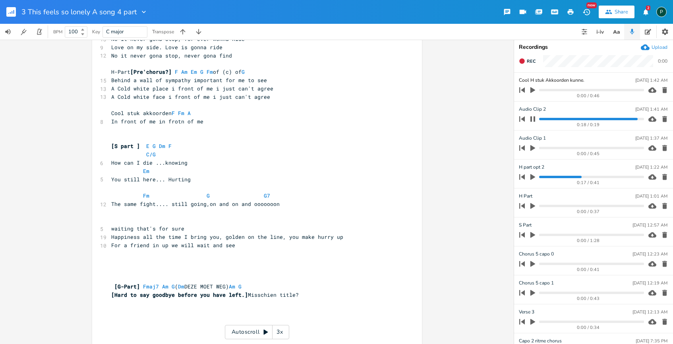
scroll to position [0, 0]
type input "Cool H stuk Akkoorden kunnen heel cool"
click at [662, 120] on icon "button" at bounding box center [664, 119] width 5 height 6
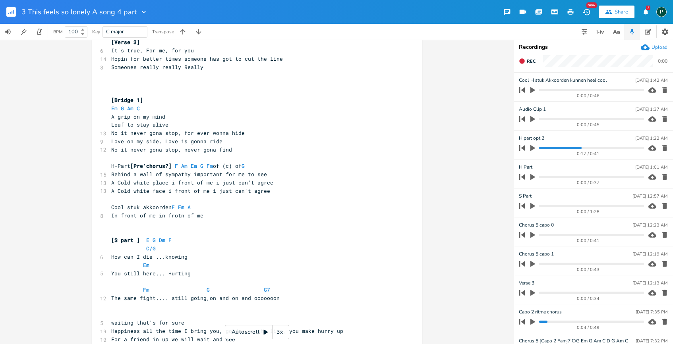
scroll to position [213, 0]
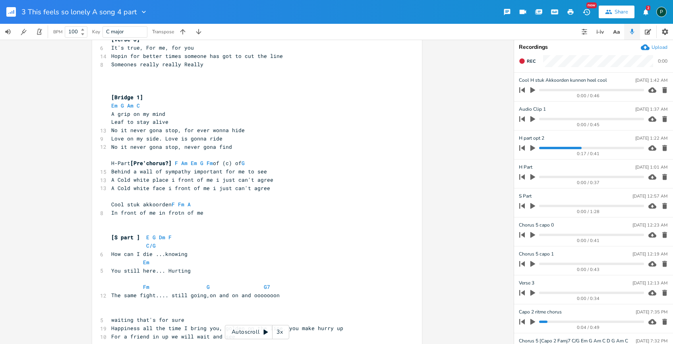
type textarea "​"
click at [191, 204] on pre "Cool stuk akkoorden F Fm A" at bounding box center [253, 205] width 287 height 8
type textarea "A"
click at [191, 204] on pre "Cool stuk akkoorden F Fm A" at bounding box center [253, 205] width 287 height 8
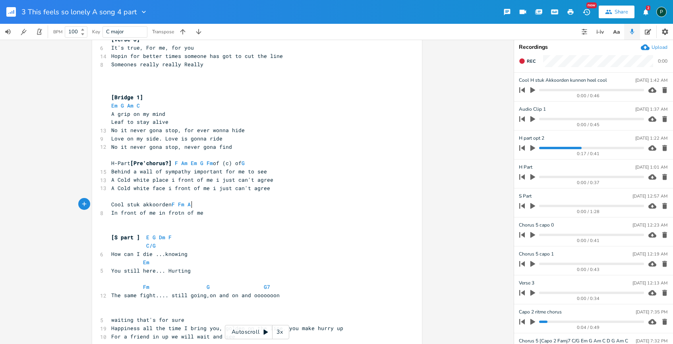
type textarea "#"
click at [237, 208] on pre "Cool stuk akkoorden F Fm A#" at bounding box center [253, 205] width 287 height 8
click at [237, 214] on pre "In front of me in frotn of me" at bounding box center [253, 213] width 287 height 8
